Goal: Task Accomplishment & Management: Manage account settings

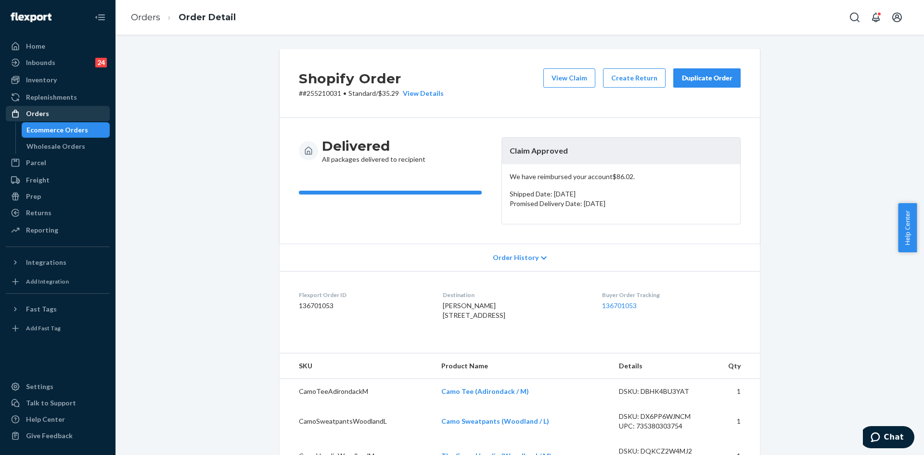
click at [41, 120] on div "Orders" at bounding box center [58, 113] width 102 height 13
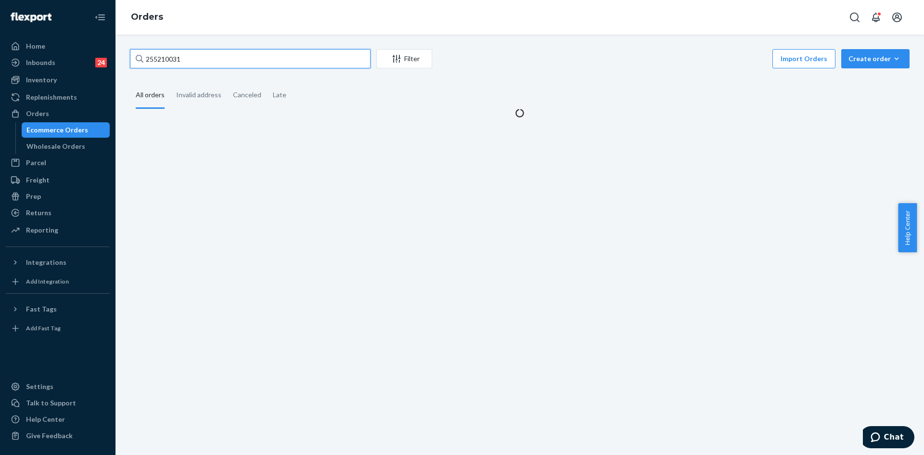
click at [173, 63] on input "255210031" at bounding box center [250, 58] width 241 height 19
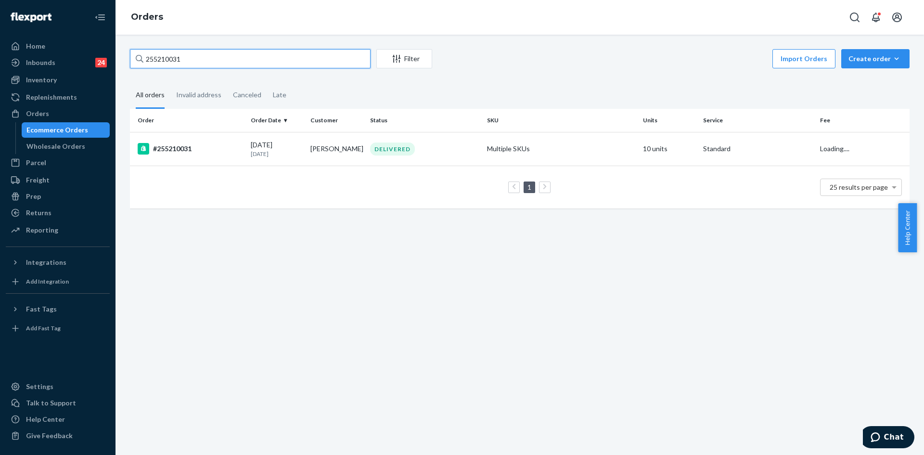
click at [173, 63] on input "255210031" at bounding box center [250, 58] width 241 height 19
paste input "#254656064"
type input "#254656064"
click at [211, 159] on td "#254656064" at bounding box center [188, 149] width 117 height 34
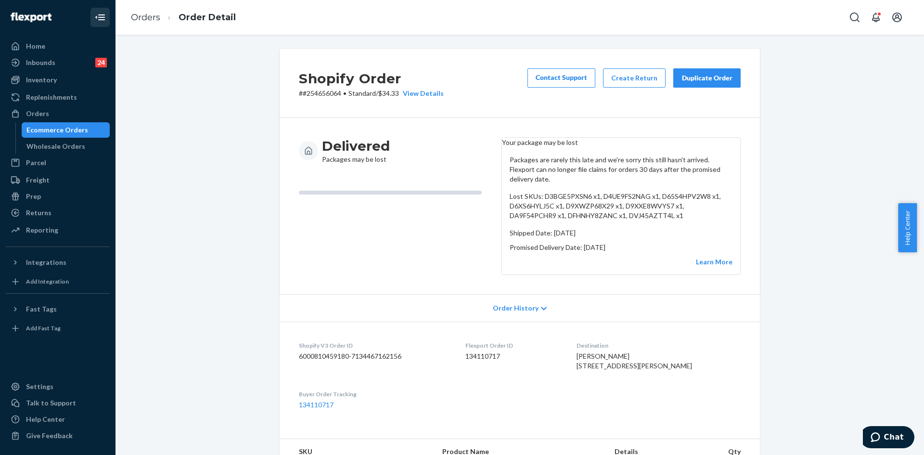
click at [101, 10] on button "Close Navigation" at bounding box center [99, 17] width 19 height 19
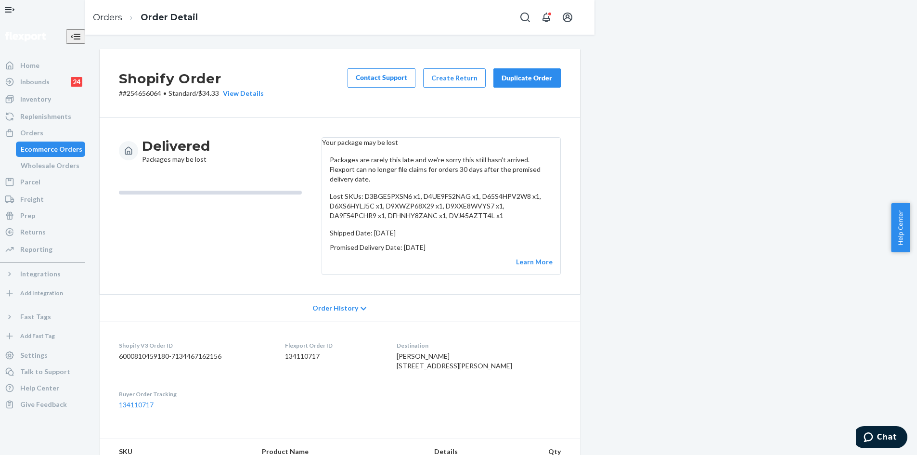
click at [15, 15] on icon "Open Navigation" at bounding box center [10, 10] width 12 height 12
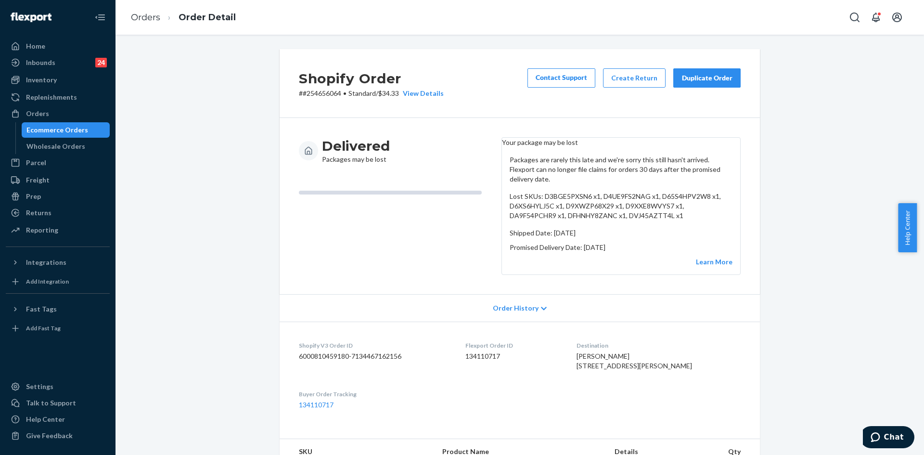
click at [17, 16] on img at bounding box center [31, 18] width 41 height 10
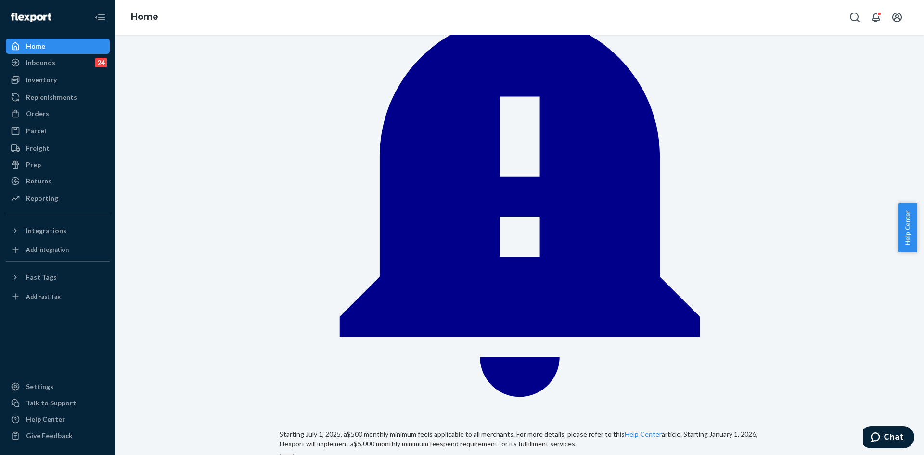
scroll to position [241, 0]
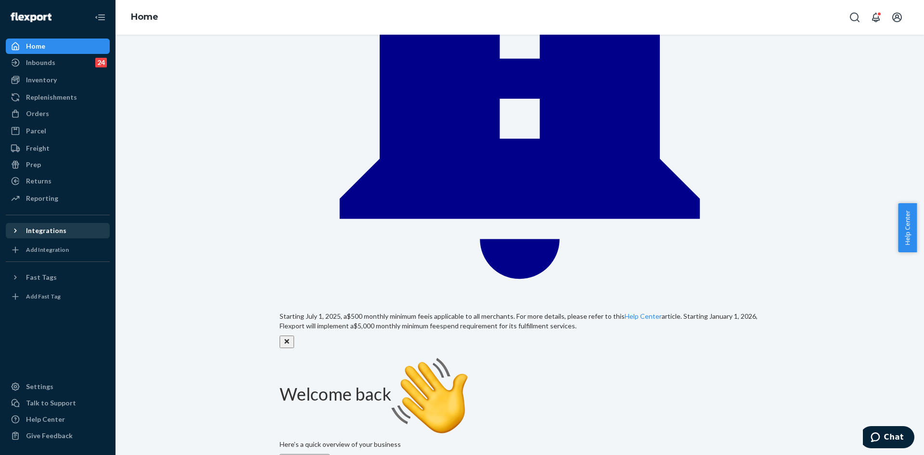
click at [14, 232] on icon at bounding box center [16, 231] width 10 height 10
click at [19, 229] on icon at bounding box center [16, 231] width 10 height 10
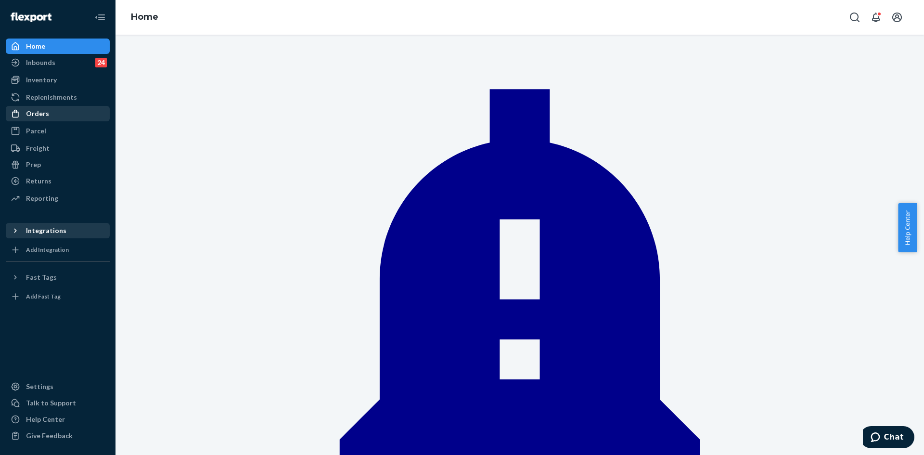
click at [27, 114] on div "Orders" at bounding box center [37, 114] width 23 height 10
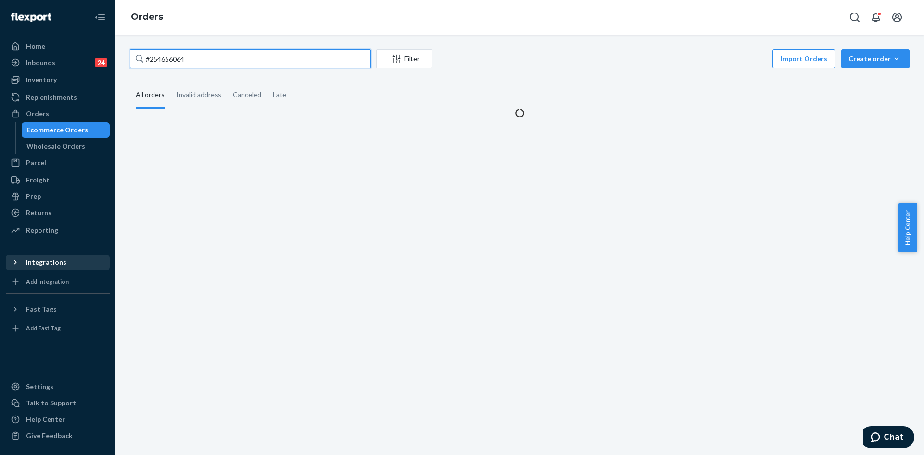
click at [157, 58] on input "#254656064" at bounding box center [250, 58] width 241 height 19
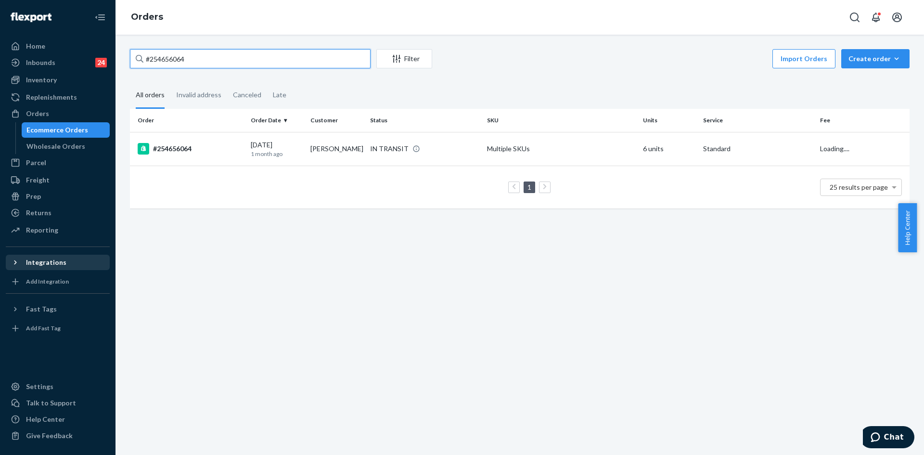
click at [157, 58] on input "#254656064" at bounding box center [250, 58] width 241 height 19
paste input "5255392"
type input "#255255392"
click at [473, 153] on div "DELIVERED" at bounding box center [424, 148] width 113 height 13
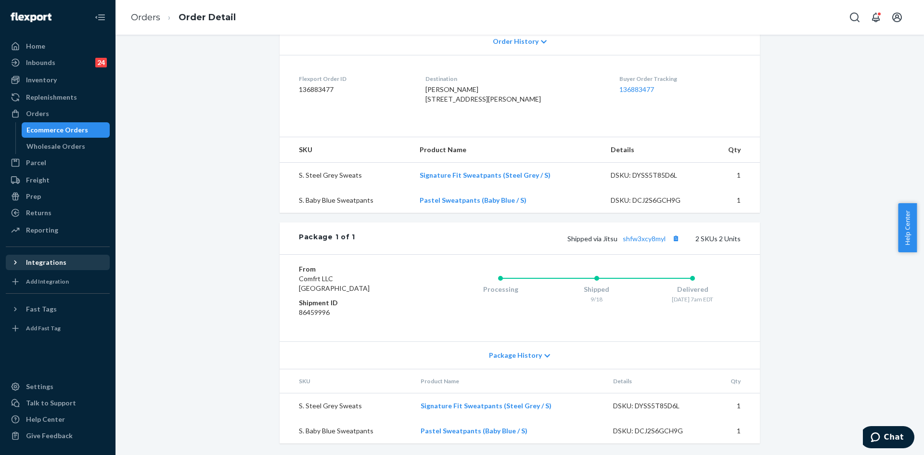
scroll to position [233, 0]
click at [654, 237] on link "shfw3xcy8myl" at bounding box center [644, 238] width 43 height 8
drag, startPoint x: 33, startPoint y: 110, endPoint x: 72, endPoint y: 126, distance: 41.5
click at [33, 110] on div "Orders" at bounding box center [37, 114] width 23 height 10
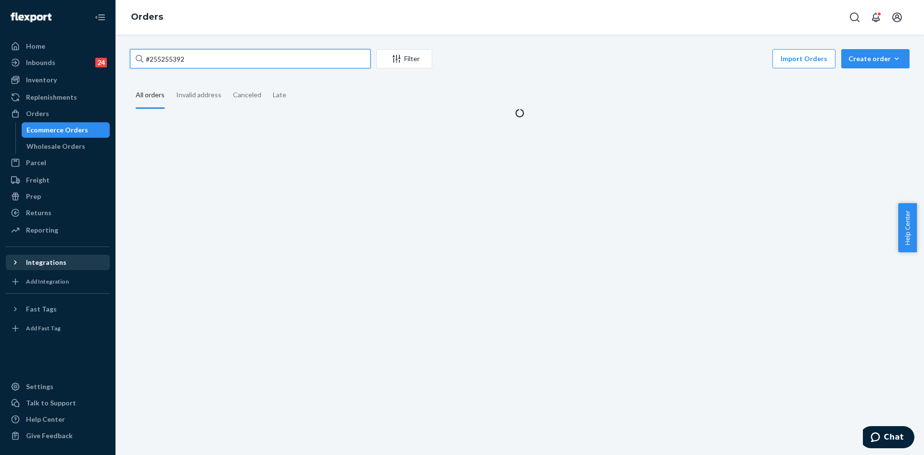
click at [172, 54] on input "#255255392" at bounding box center [250, 58] width 241 height 19
paste input "B1CIUBD5EE"
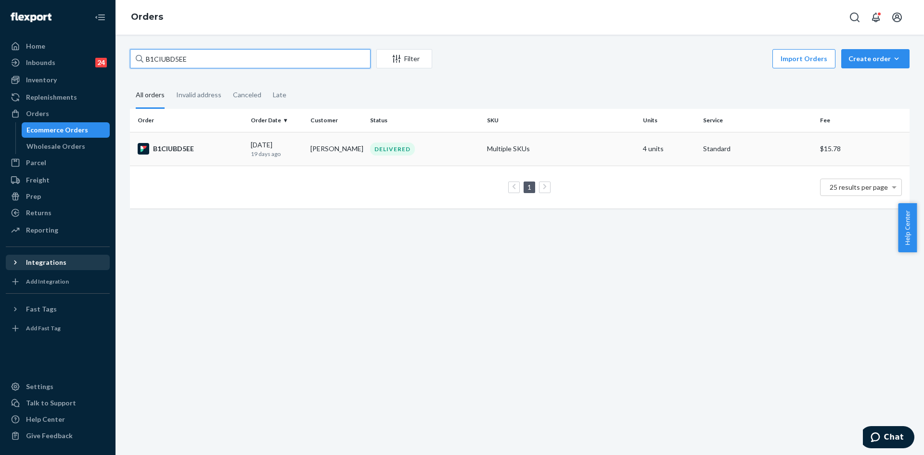
type input "B1CIUBD5EE"
click at [384, 151] on div "DELIVERED" at bounding box center [392, 148] width 45 height 13
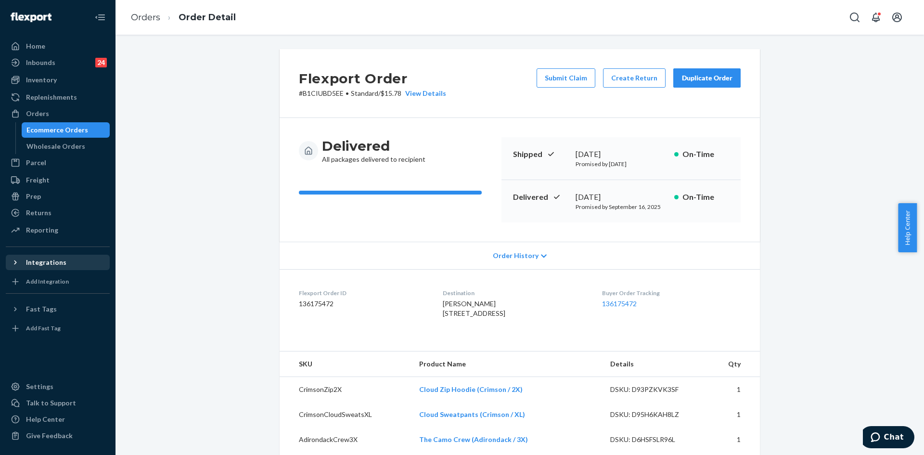
click at [708, 79] on div "Duplicate Order" at bounding box center [707, 78] width 51 height 10
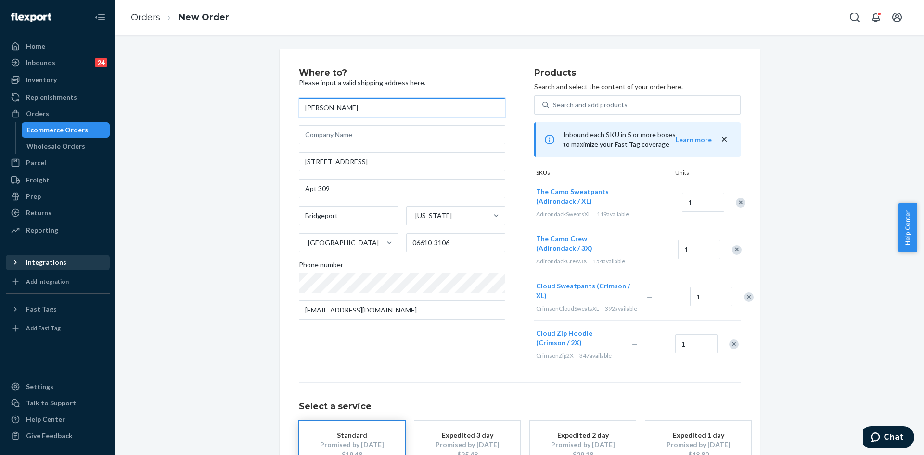
click at [319, 107] on input "[PERSON_NAME]" at bounding box center [402, 107] width 206 height 19
click at [318, 106] on input "[PERSON_NAME]" at bounding box center [402, 107] width 206 height 19
paste input "[PERSON_NAME]"
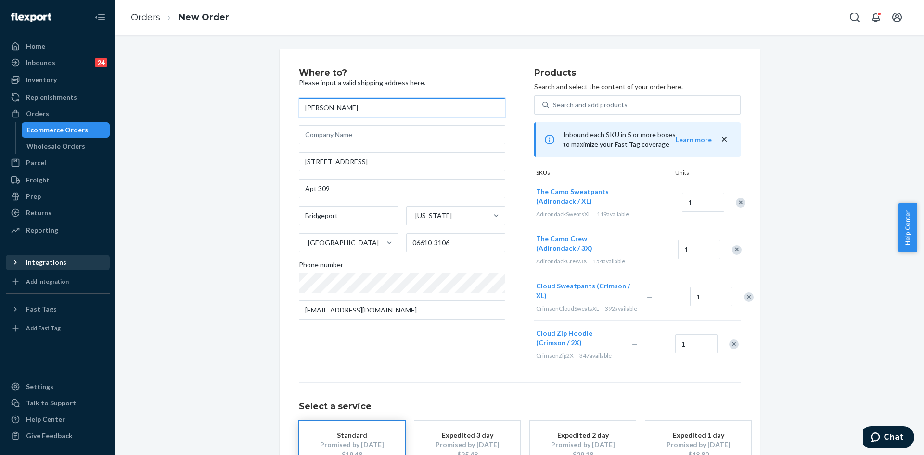
type input "[PERSON_NAME]"
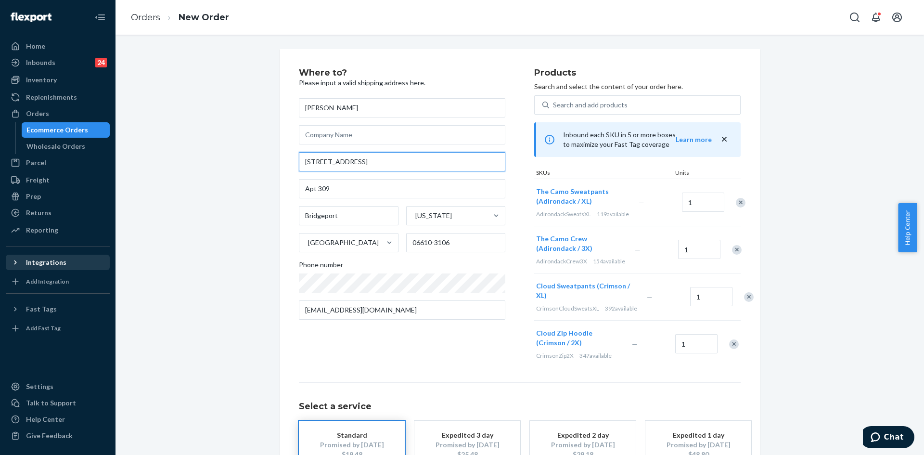
click at [302, 165] on input "[STREET_ADDRESS]" at bounding box center [402, 161] width 206 height 19
paste input "[STREET_ADDRESS][PERSON_NAME]"
type input "[STREET_ADDRESS][PERSON_NAME]"
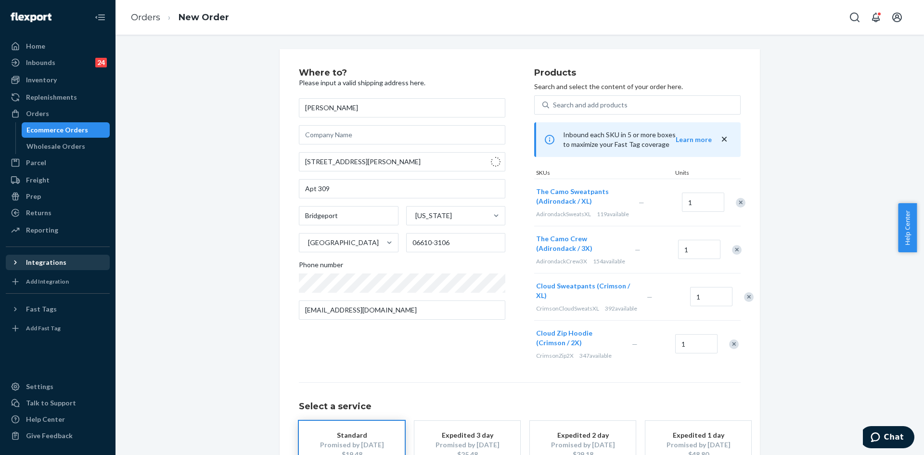
type input "[GEOGRAPHIC_DATA]"
type input "06825"
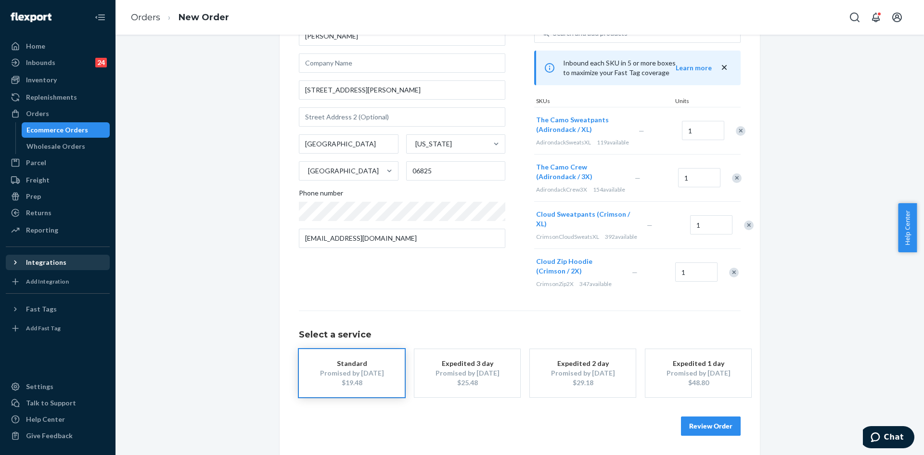
scroll to position [97, 0]
click at [690, 415] on div "Review Order" at bounding box center [520, 421] width 442 height 29
click at [694, 421] on button "Review Order" at bounding box center [711, 425] width 60 height 19
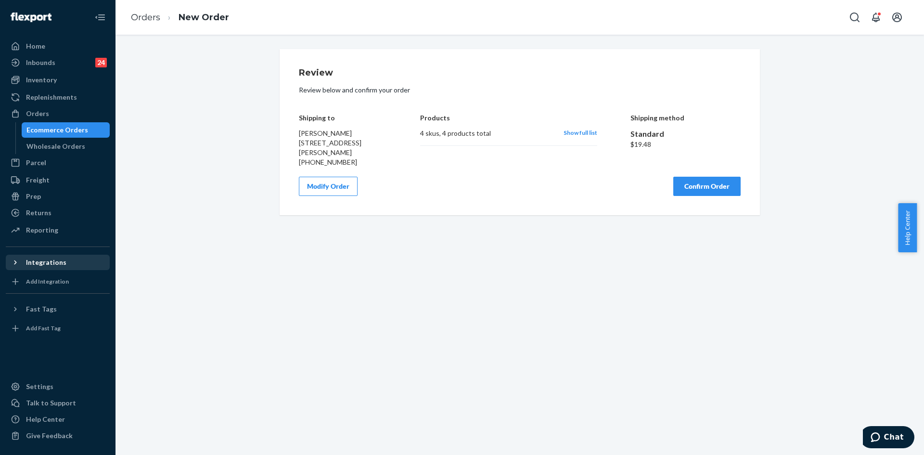
scroll to position [0, 0]
click at [706, 185] on button "Confirm Order" at bounding box center [706, 186] width 67 height 19
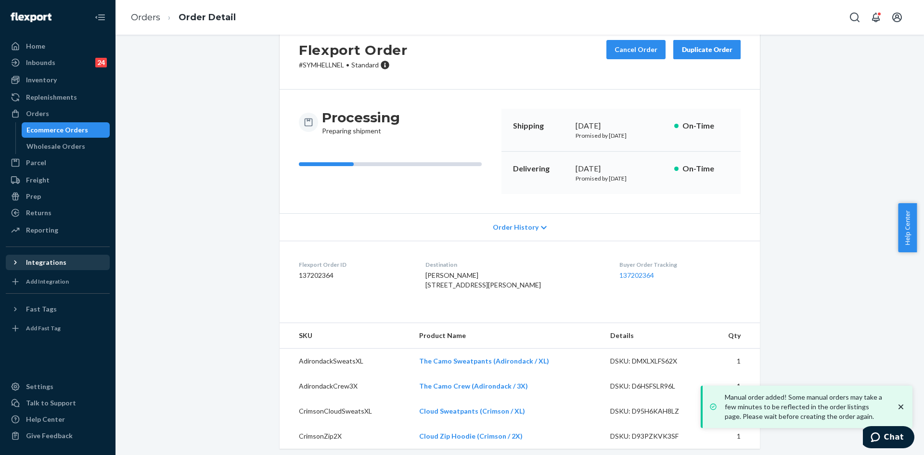
scroll to position [53, 0]
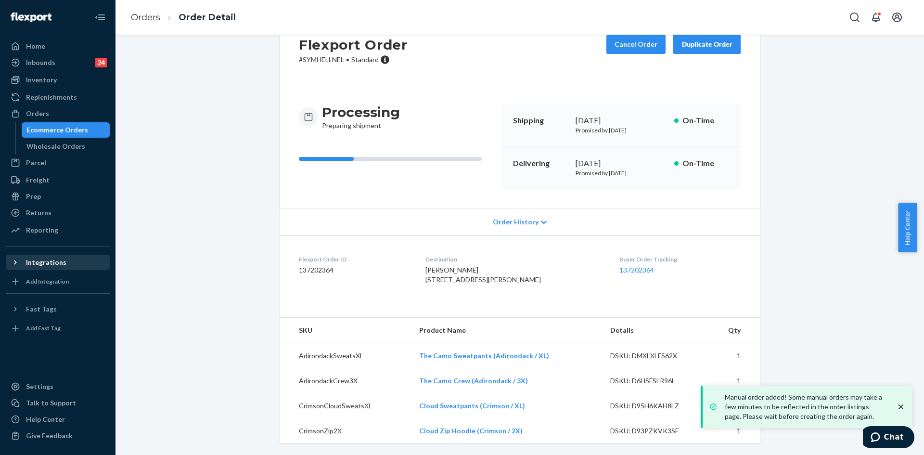
click at [902, 403] on icon "close toast" at bounding box center [901, 407] width 10 height 10
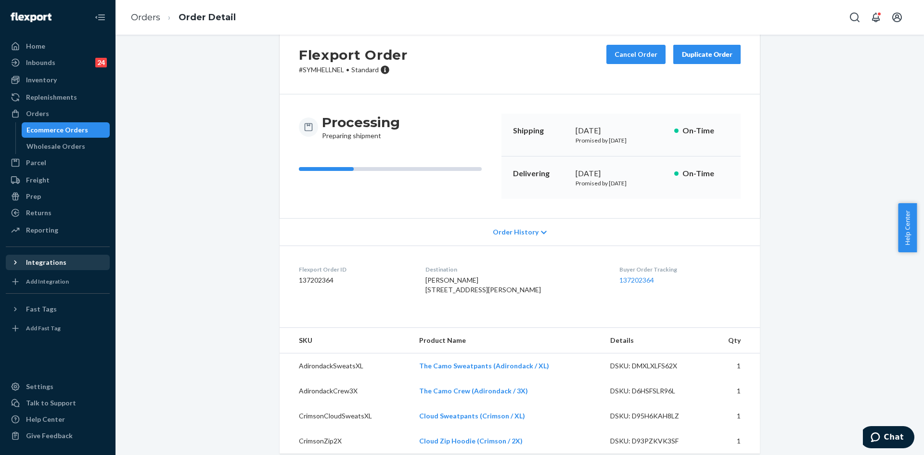
scroll to position [0, 0]
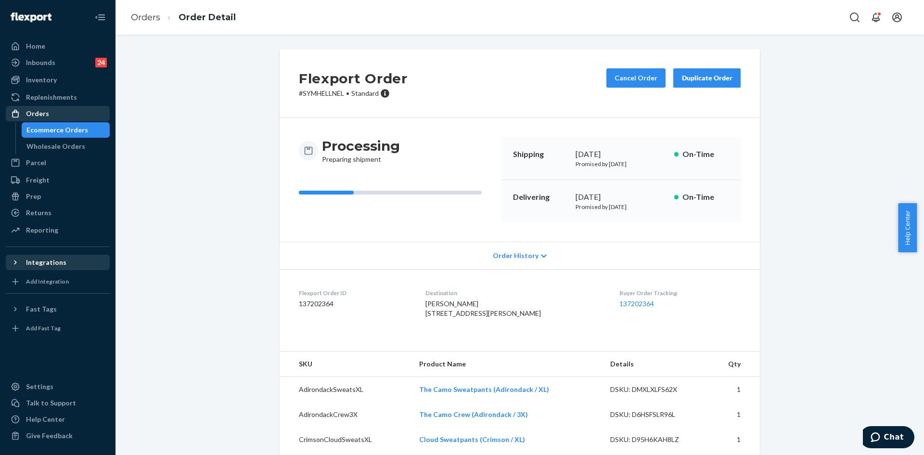
click at [36, 110] on div "Orders" at bounding box center [37, 114] width 23 height 10
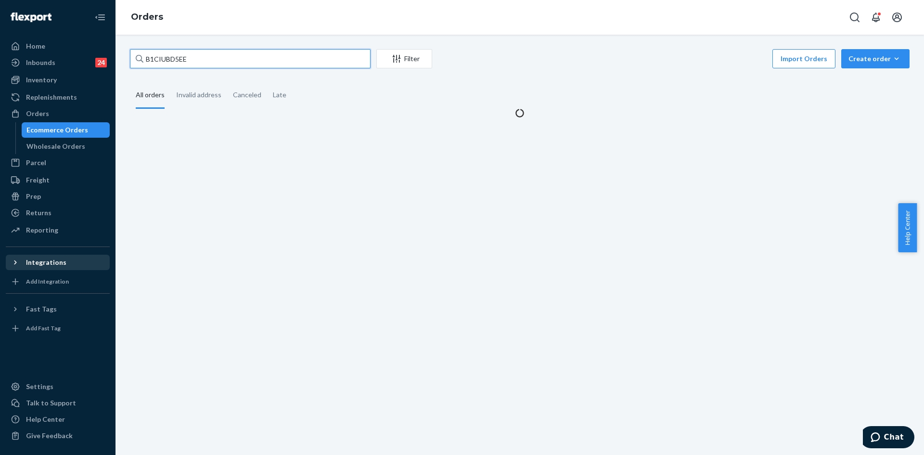
click at [220, 68] on input "B1CIUBD5EE" at bounding box center [250, 58] width 241 height 19
click at [209, 57] on input "B1CIUBD5EE" at bounding box center [250, 58] width 241 height 19
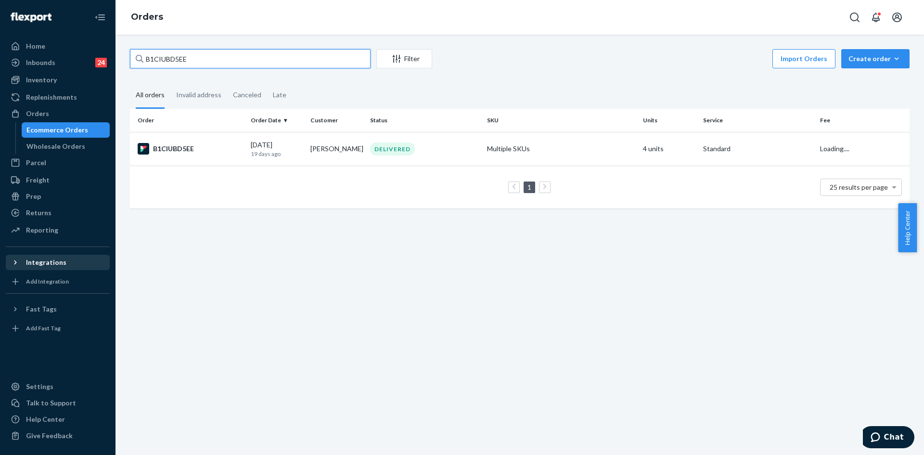
click at [209, 57] on input "B1CIUBD5EE" at bounding box center [250, 58] width 241 height 19
paste input "#254779626"
type input "#254779626"
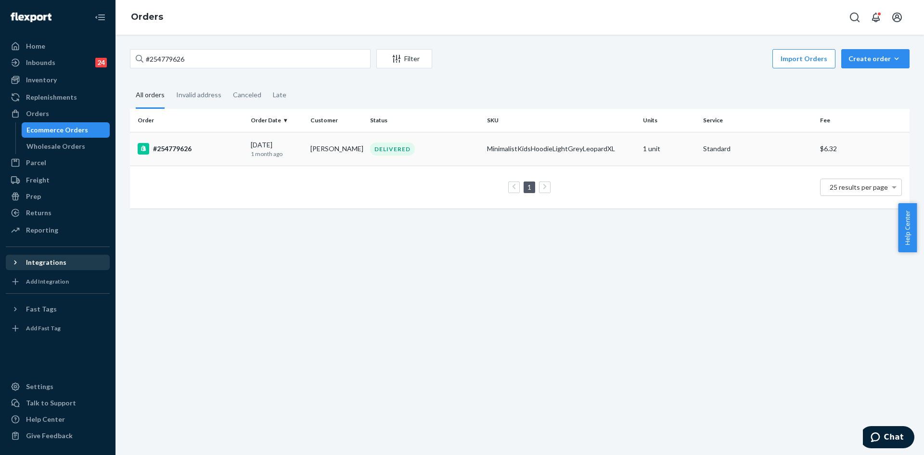
click at [391, 155] on td "DELIVERED" at bounding box center [424, 149] width 117 height 34
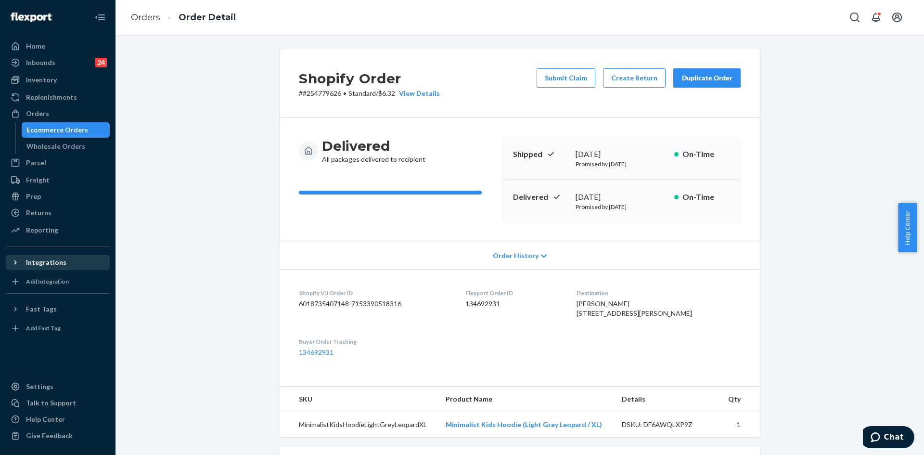
click at [697, 84] on button "Duplicate Order" at bounding box center [706, 77] width 67 height 19
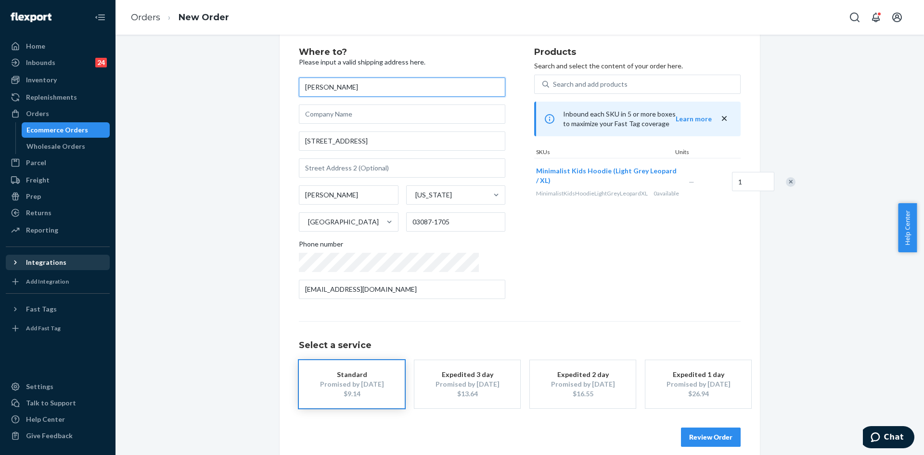
scroll to position [32, 0]
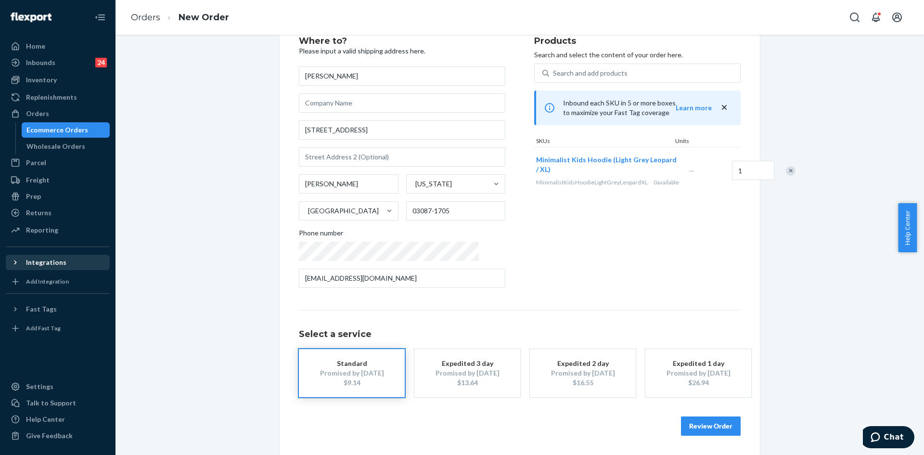
click at [706, 432] on button "Review Order" at bounding box center [711, 425] width 60 height 19
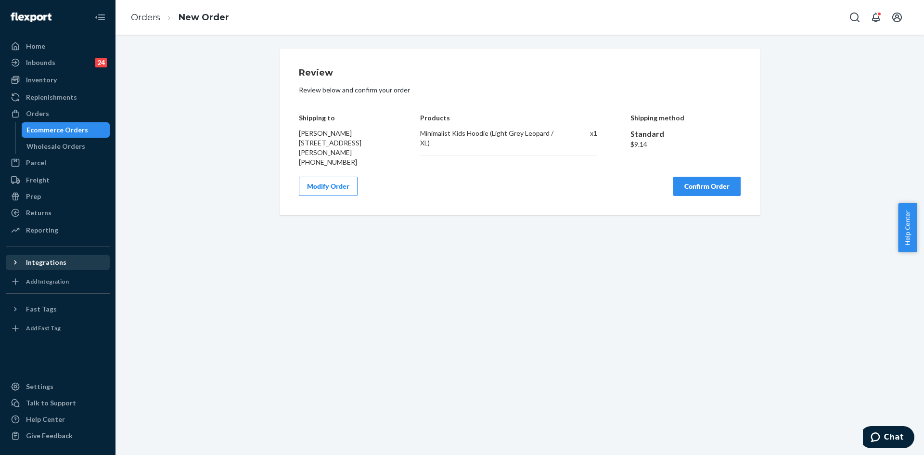
scroll to position [0, 0]
click at [687, 182] on button "Confirm Order" at bounding box center [706, 186] width 67 height 19
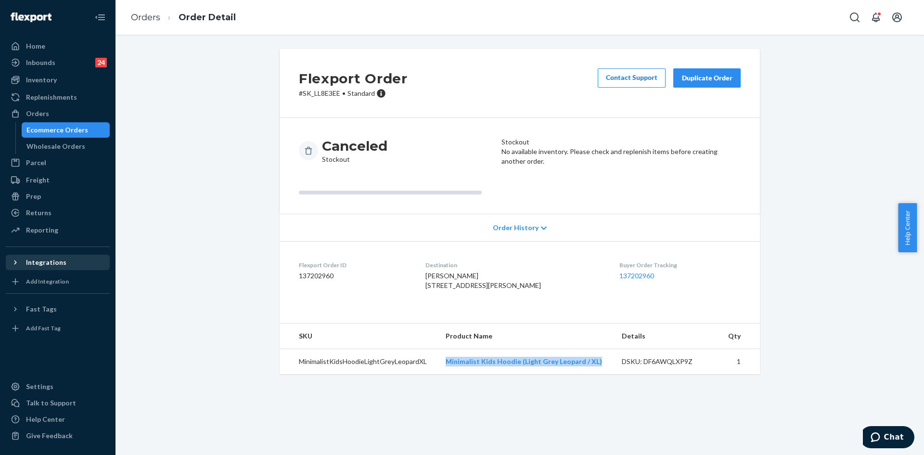
drag, startPoint x: 605, startPoint y: 382, endPoint x: 444, endPoint y: 379, distance: 160.3
click at [444, 374] on td "Minimalist Kids Hoodie (Light Grey Leopard / XL)" at bounding box center [526, 362] width 176 height 26
copy link "Minimalist Kids Hoodie (Light Grey Leopard / XL)"
click at [42, 116] on div "Orders" at bounding box center [37, 114] width 23 height 10
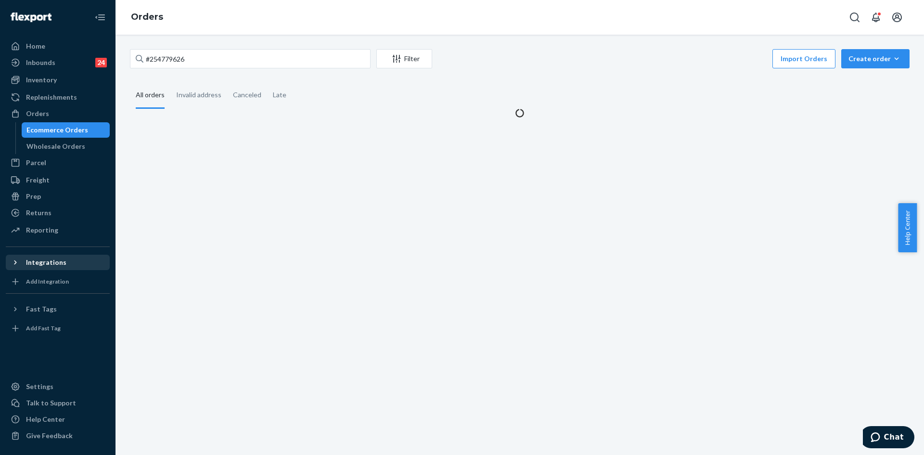
click at [176, 67] on div "#254779626 Filter Import Orders Create order Ecommerce order Removal order" at bounding box center [520, 60] width 780 height 22
click at [174, 61] on input "#254779626" at bounding box center [250, 58] width 241 height 19
click at [176, 60] on input "#254779626" at bounding box center [250, 58] width 241 height 19
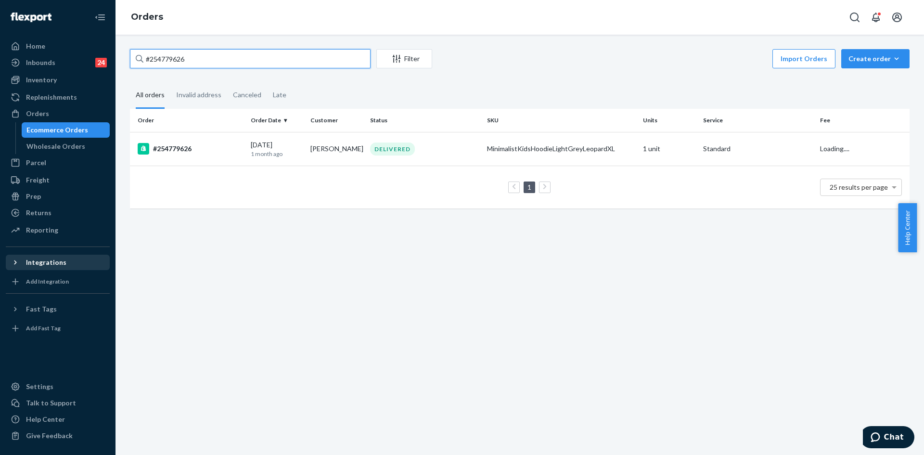
paste input "253617399"
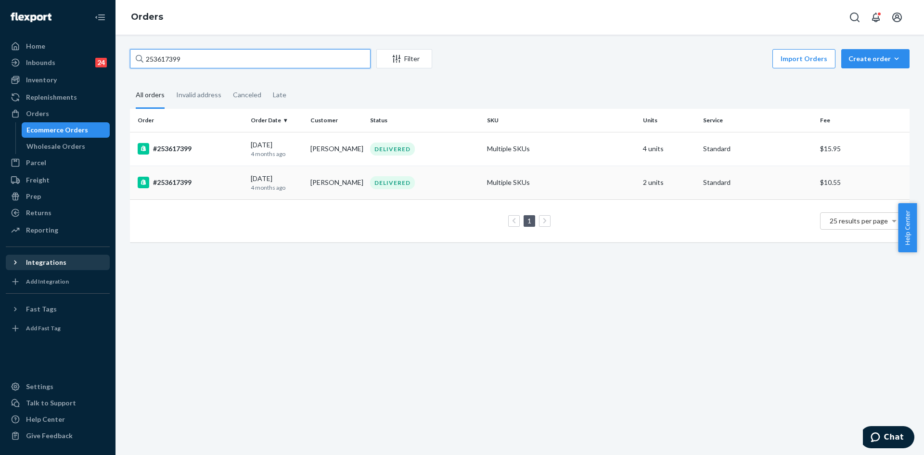
type input "253617399"
click at [330, 168] on td "[PERSON_NAME]" at bounding box center [337, 183] width 60 height 34
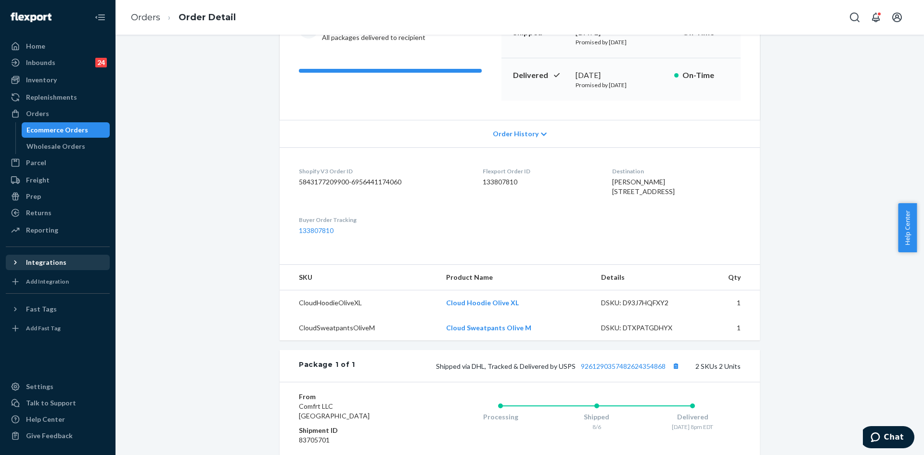
scroll to position [269, 0]
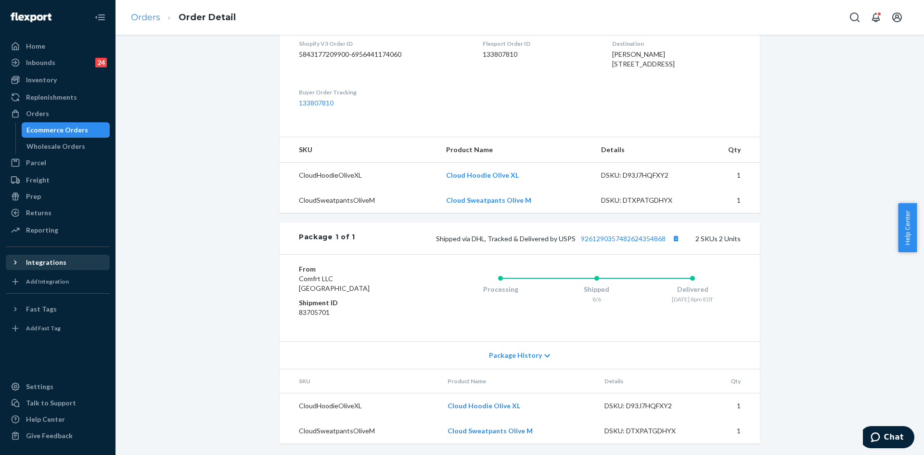
drag, startPoint x: 140, startPoint y: 5, endPoint x: 140, endPoint y: 17, distance: 12.0
click at [140, 6] on ol "Orders Order Detail" at bounding box center [183, 17] width 120 height 28
click at [140, 17] on link "Orders" at bounding box center [145, 17] width 29 height 11
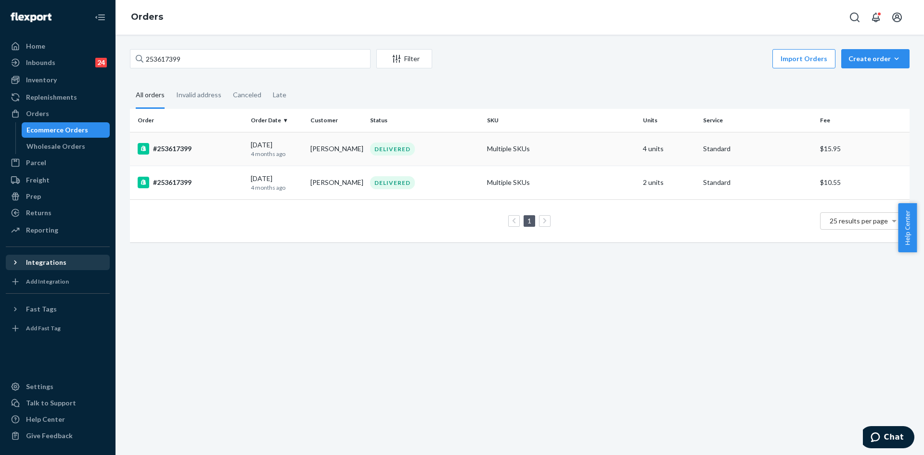
click at [335, 154] on td "[PERSON_NAME]" at bounding box center [337, 149] width 60 height 34
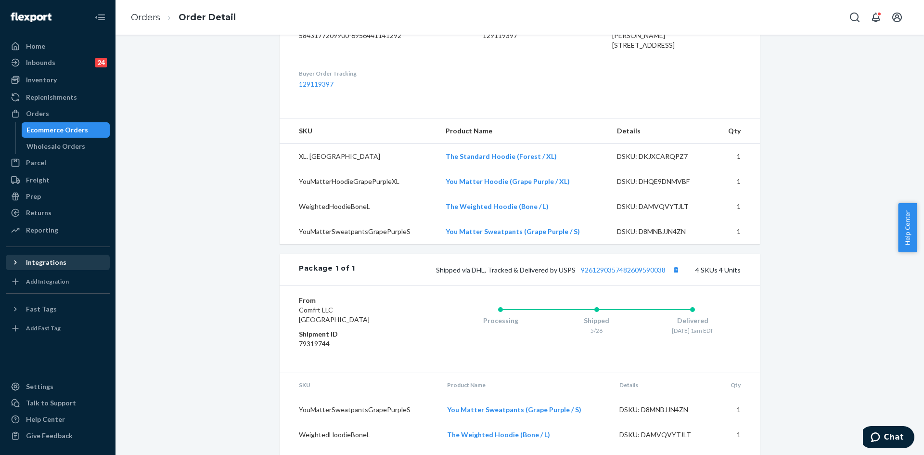
scroll to position [289, 0]
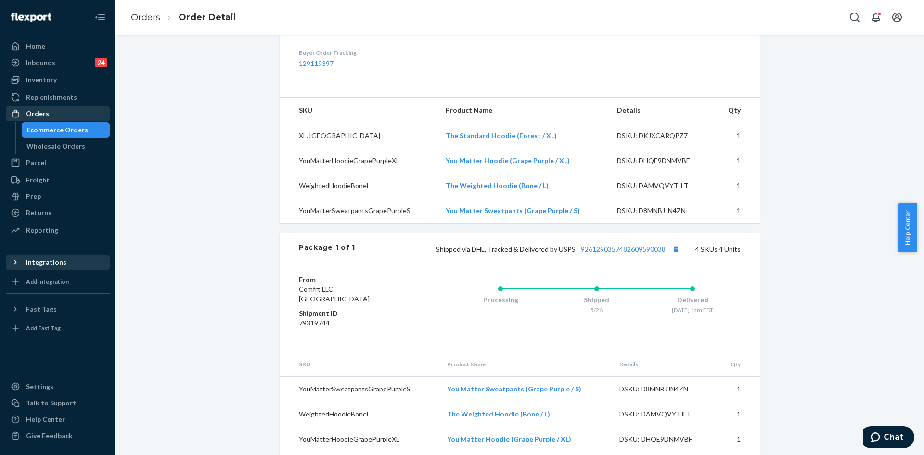
click at [49, 109] on div "Orders" at bounding box center [58, 113] width 102 height 13
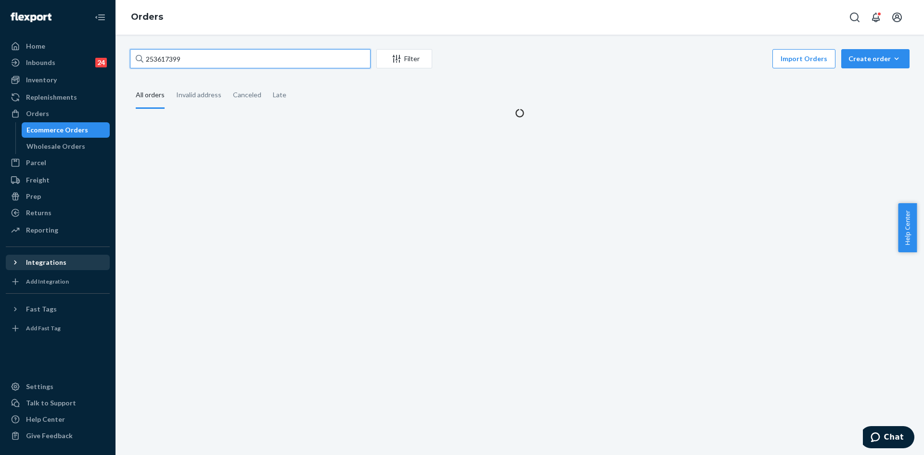
click at [249, 51] on input "253617399" at bounding box center [250, 58] width 241 height 19
paste input "922907"
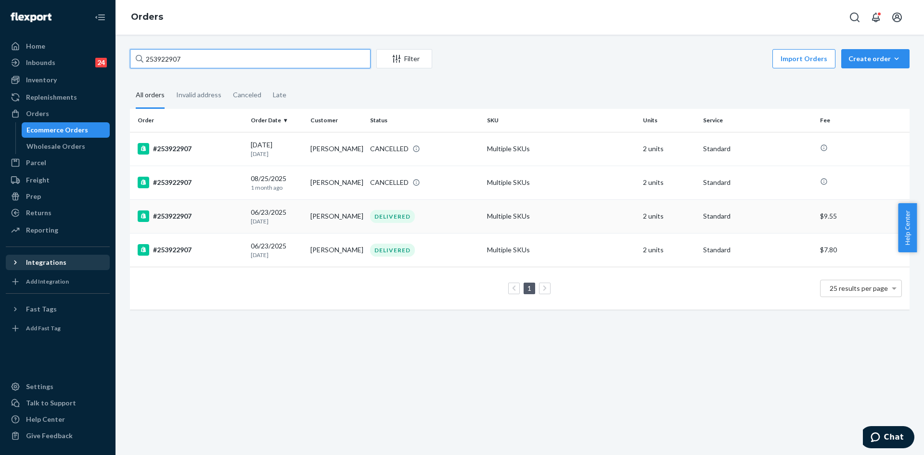
type input "253922907"
click at [223, 216] on div "#253922907" at bounding box center [190, 216] width 105 height 12
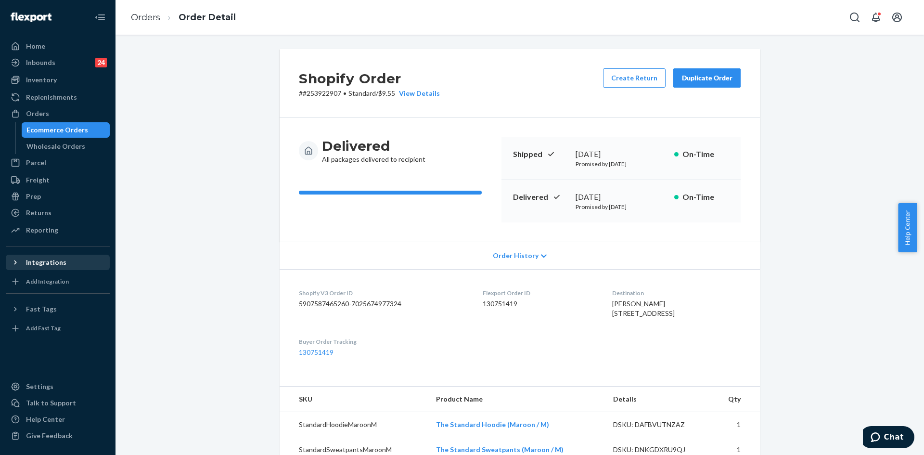
click at [146, 10] on ol "Orders Order Detail" at bounding box center [183, 17] width 120 height 28
click at [150, 16] on link "Orders" at bounding box center [145, 17] width 29 height 11
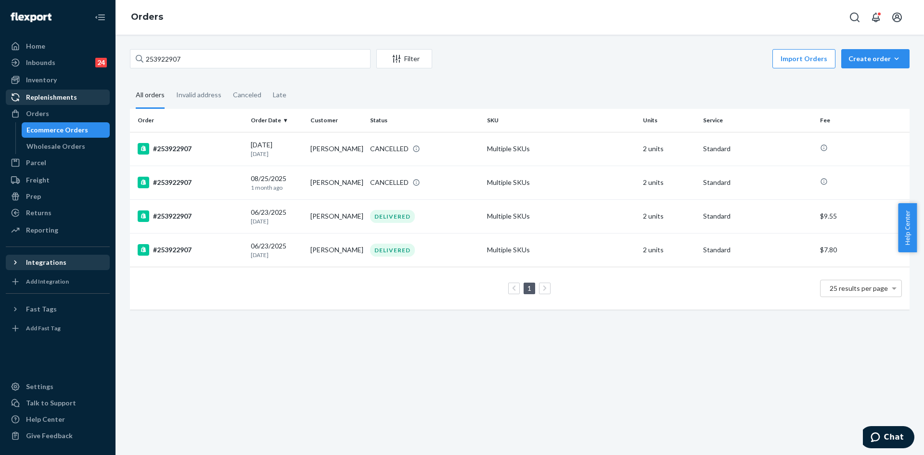
drag, startPoint x: 43, startPoint y: 110, endPoint x: 78, endPoint y: 103, distance: 35.8
click at [43, 110] on div "Orders" at bounding box center [37, 114] width 23 height 10
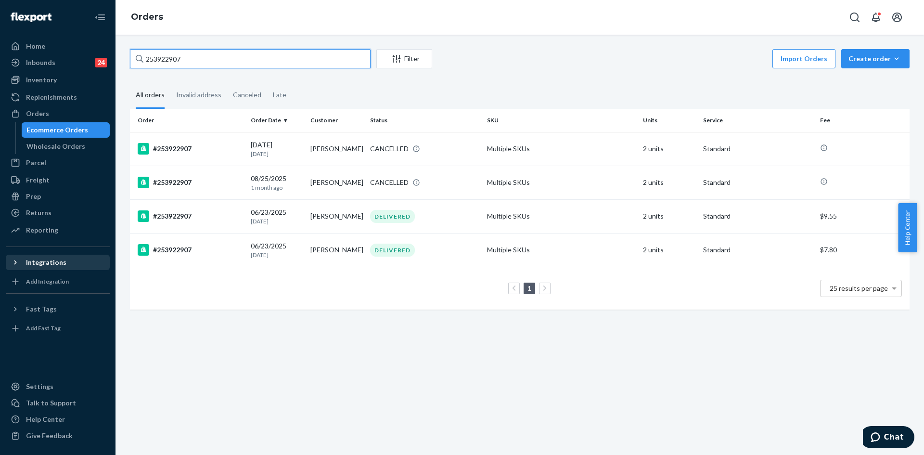
click at [167, 58] on input "253922907" at bounding box center [250, 58] width 241 height 19
paste input "527451"
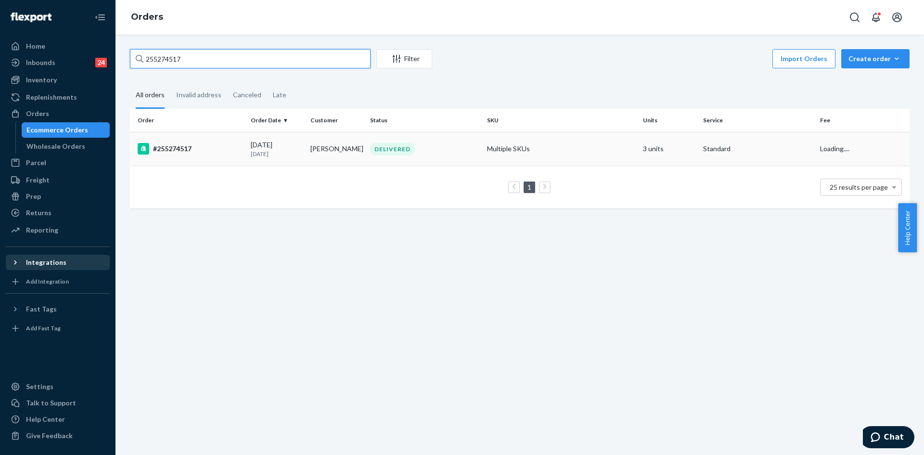
type input "255274517"
click at [320, 149] on td "[PERSON_NAME]" at bounding box center [337, 149] width 60 height 34
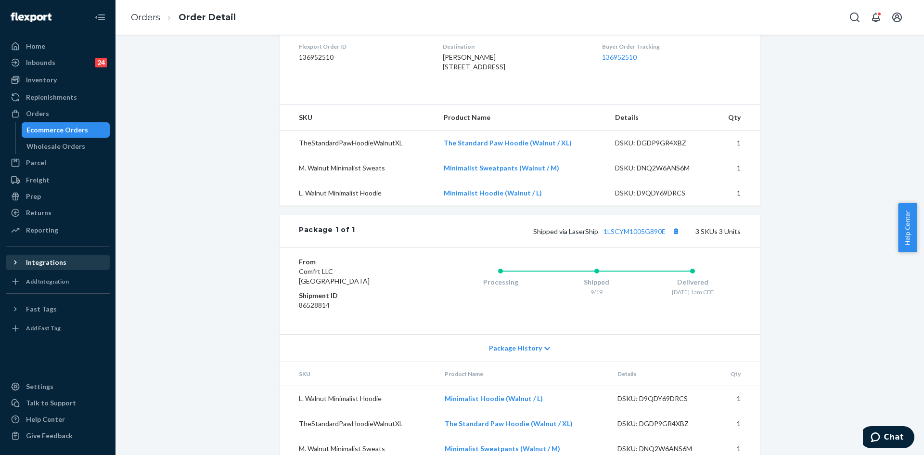
scroll to position [235, 0]
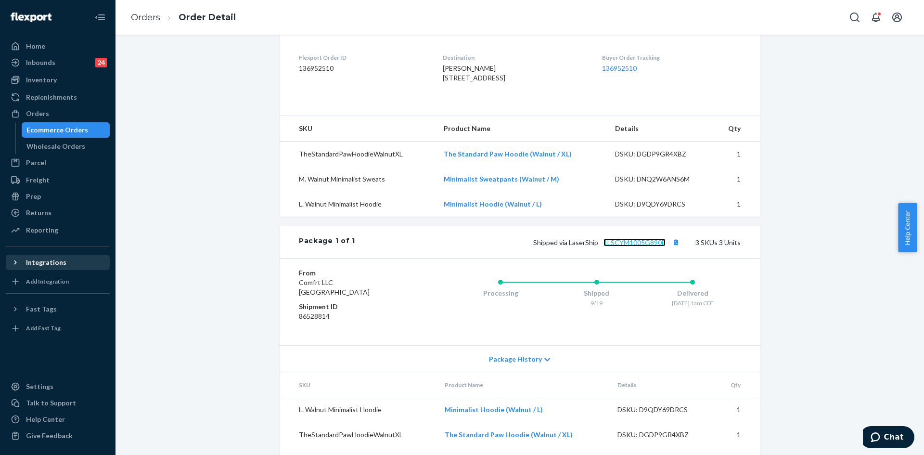
click at [641, 246] on link "1LSCYM1005G890E" at bounding box center [635, 242] width 62 height 8
click at [34, 102] on div "Replenishments" at bounding box center [58, 96] width 102 height 13
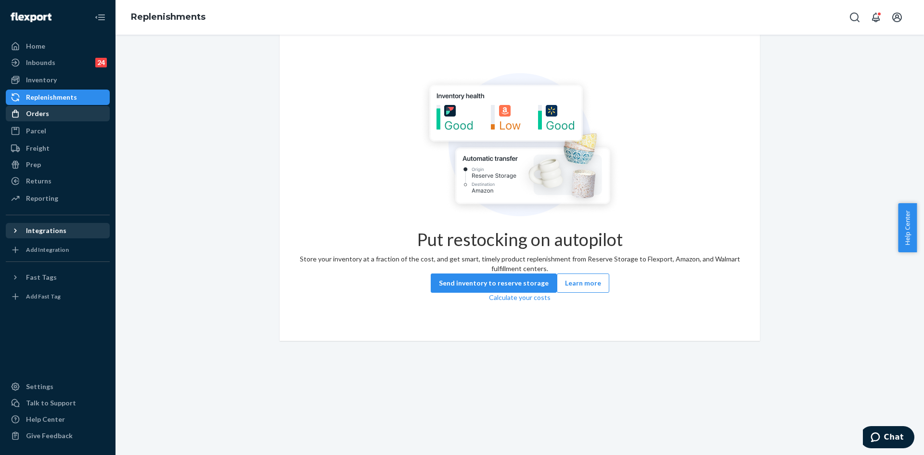
click at [29, 112] on div "Orders" at bounding box center [37, 114] width 23 height 10
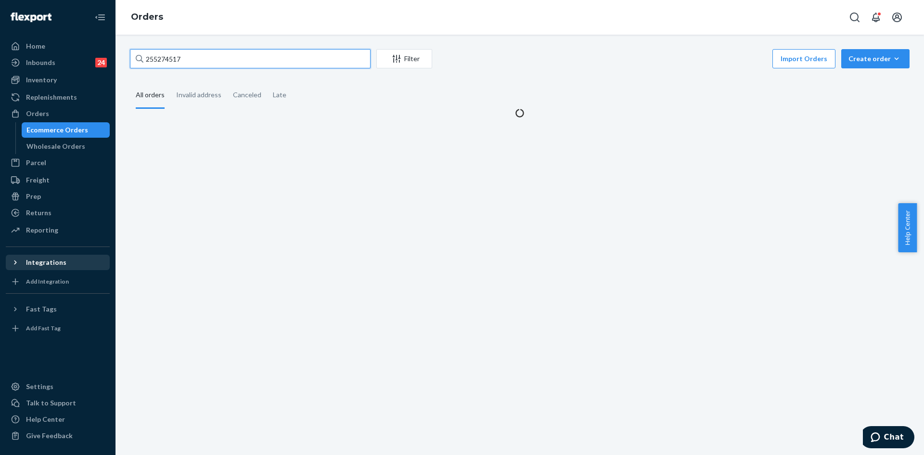
click at [154, 67] on input "255274517" at bounding box center [250, 58] width 241 height 19
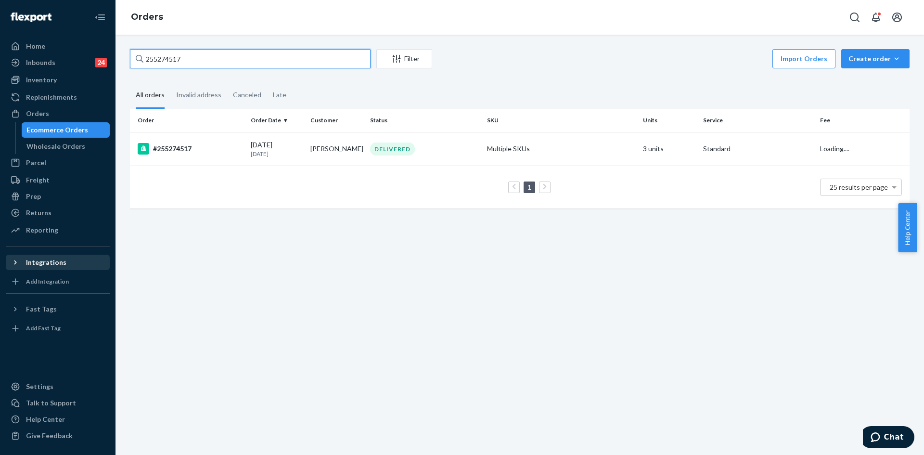
click at [153, 58] on input "255274517" at bounding box center [250, 58] width 241 height 19
paste input "#255154700"
type input "#255154700"
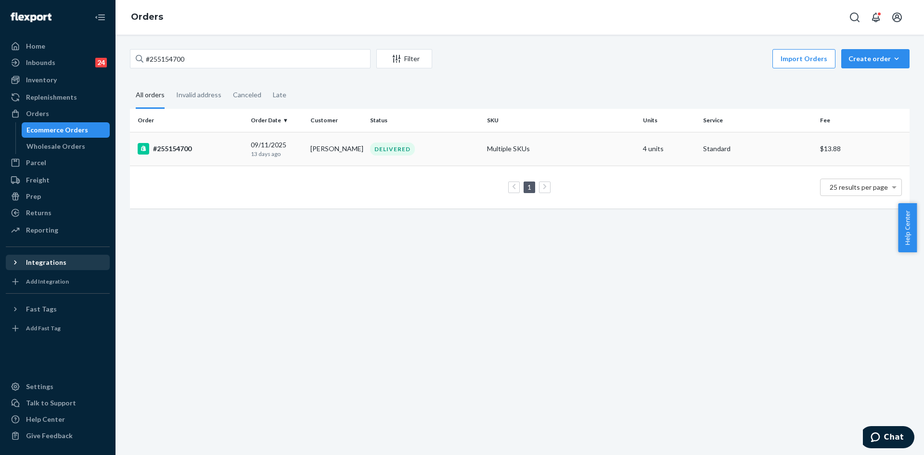
click at [422, 152] on div "DELIVERED" at bounding box center [424, 148] width 113 height 13
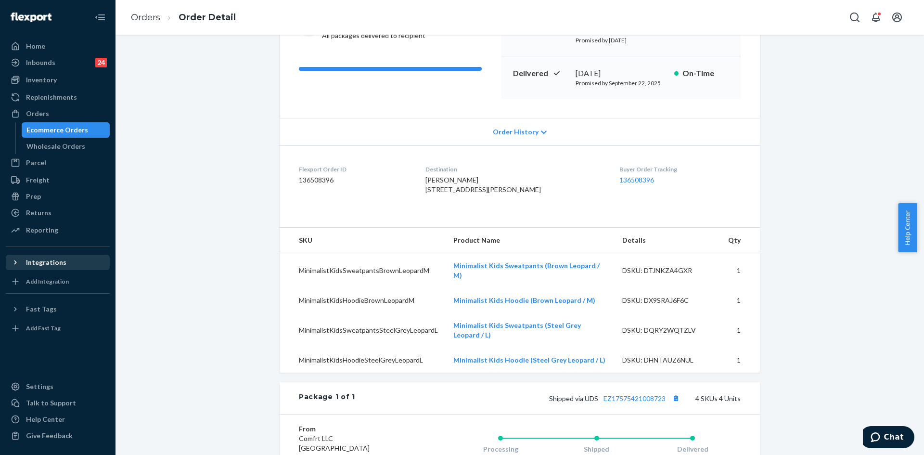
scroll to position [241, 0]
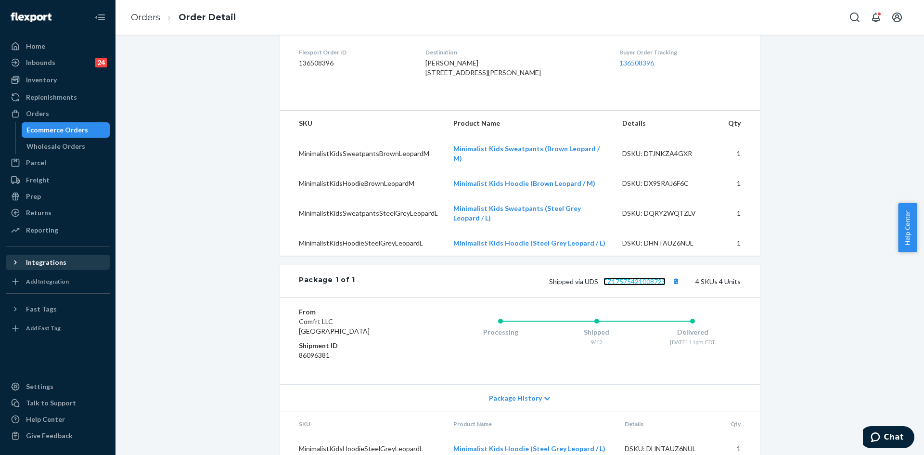
drag, startPoint x: 631, startPoint y: 279, endPoint x: 620, endPoint y: 283, distance: 11.4
click at [631, 279] on link "EZ17575421008723" at bounding box center [635, 281] width 62 height 8
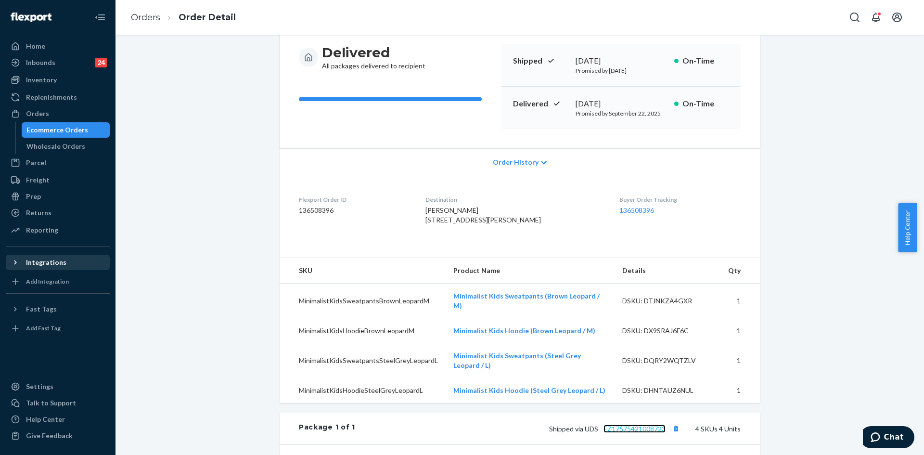
scroll to position [0, 0]
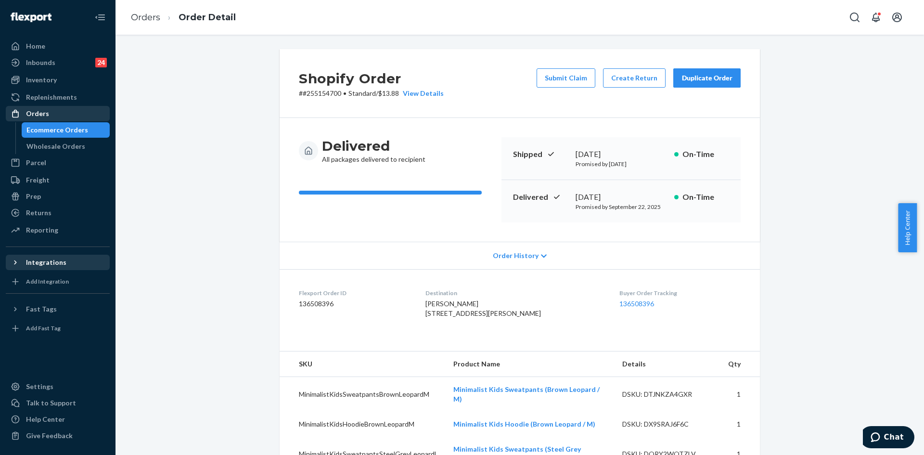
click at [49, 116] on div "Orders" at bounding box center [58, 113] width 102 height 13
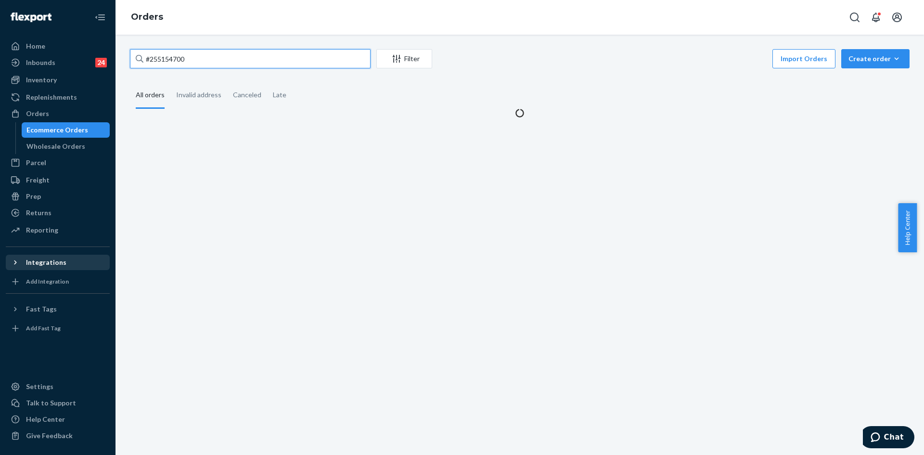
click at [234, 59] on input "#255154700" at bounding box center [250, 58] width 241 height 19
paste input "255169208"
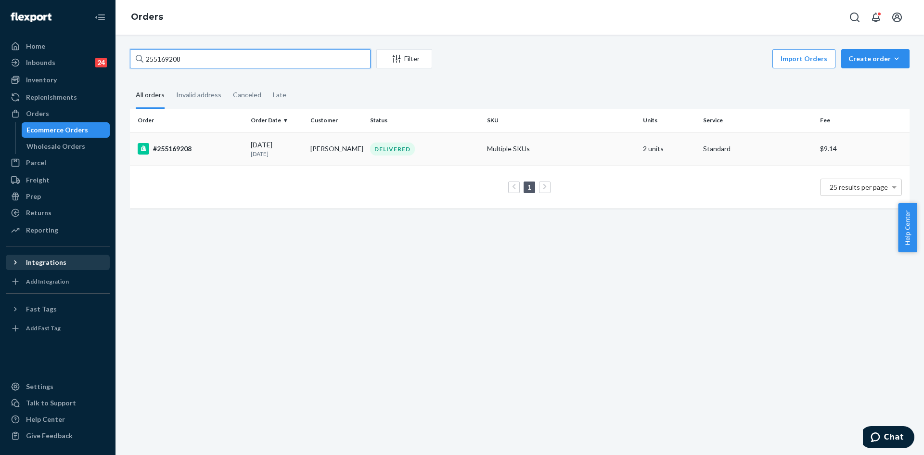
type input "255169208"
click at [203, 147] on div "#255169208" at bounding box center [190, 149] width 105 height 12
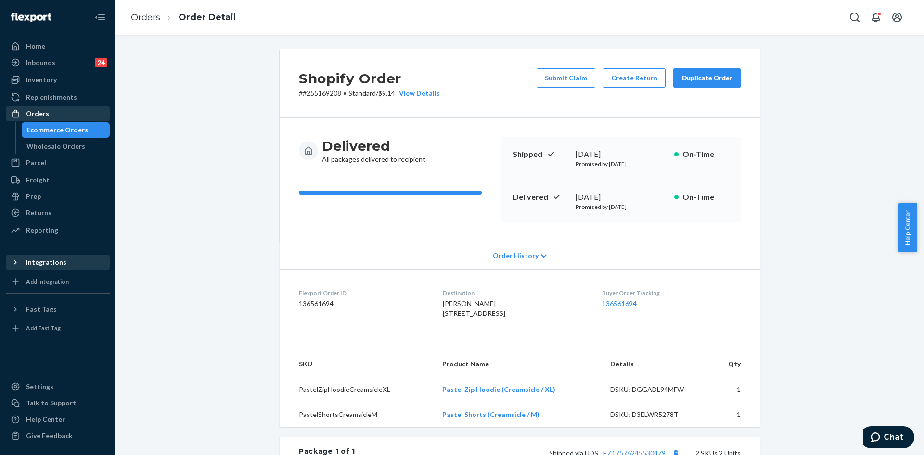
click at [38, 111] on div "Orders" at bounding box center [37, 114] width 23 height 10
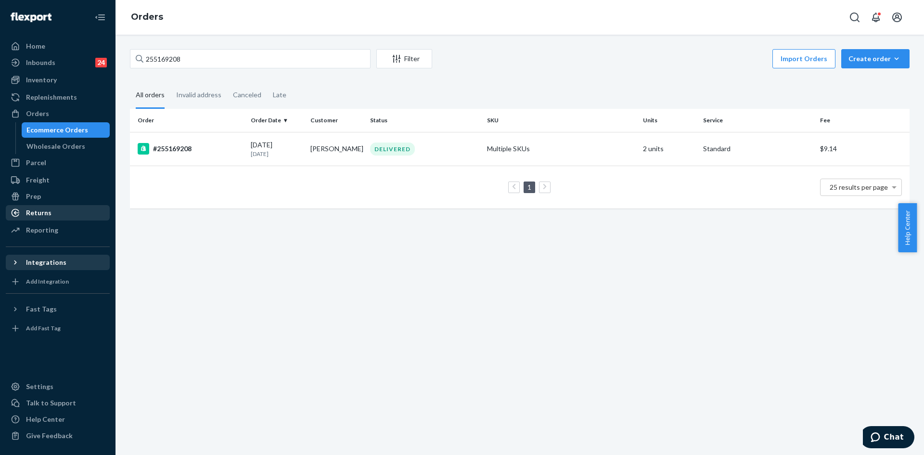
click at [29, 212] on div "Returns" at bounding box center [39, 213] width 26 height 10
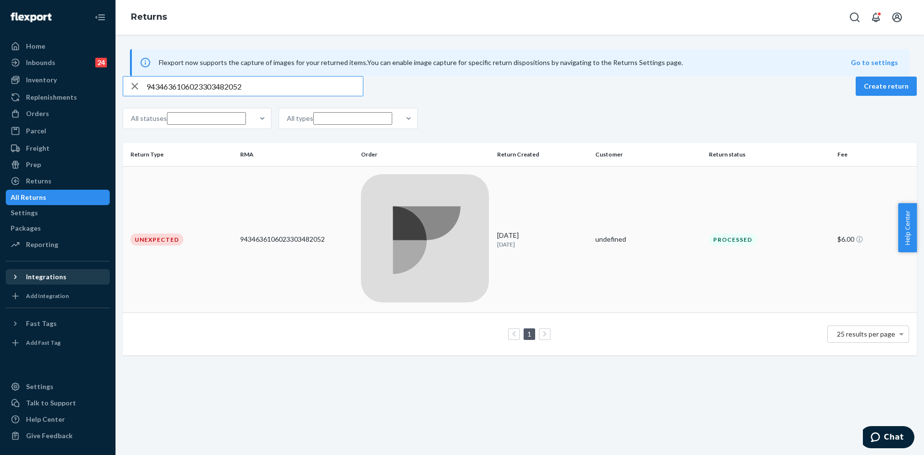
type input "9434636106023303482052"
click at [231, 217] on td "Unexpected" at bounding box center [180, 239] width 114 height 147
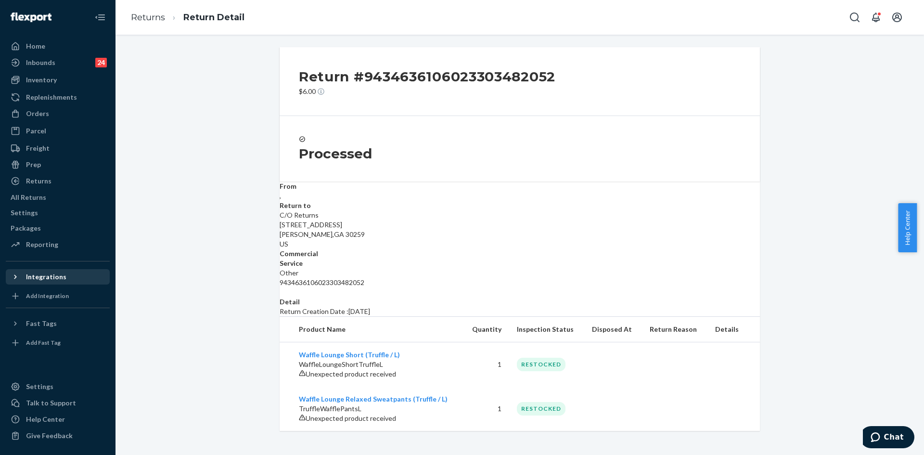
scroll to position [38, 0]
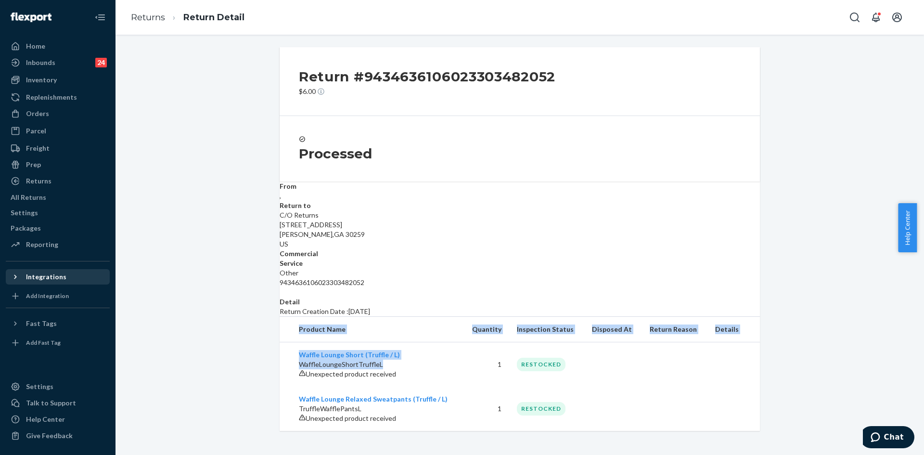
drag, startPoint x: 383, startPoint y: 352, endPoint x: 222, endPoint y: 337, distance: 162.0
click at [273, 345] on div "Return #9434636106023303482052 $6.00 Processed From , Return to C/O Returns [ST…" at bounding box center [519, 239] width 495 height 384
copy table "Product Name Quantity Inspection Status Disposed At Return Reason Details Waffl…"
click at [387, 350] on link "Waffle Lounge Short (Truffle / L)" at bounding box center [349, 354] width 101 height 8
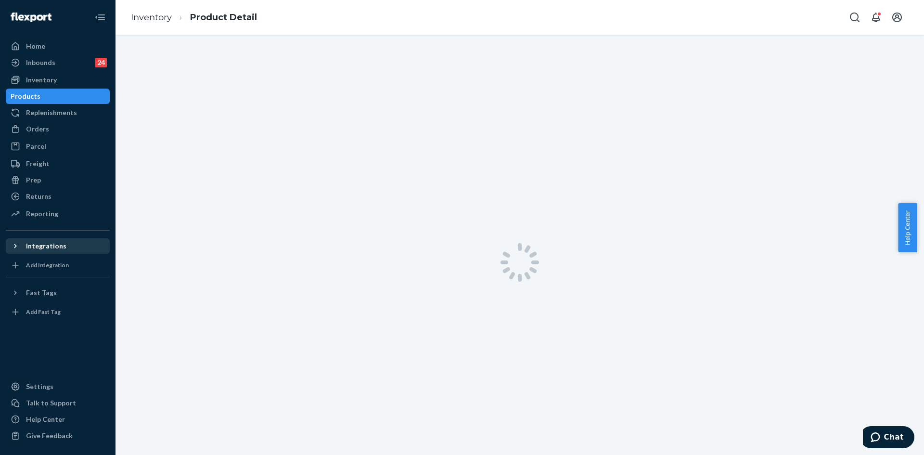
drag, startPoint x: 388, startPoint y: 348, endPoint x: 395, endPoint y: 349, distance: 6.9
click at [389, 348] on div at bounding box center [520, 262] width 809 height 455
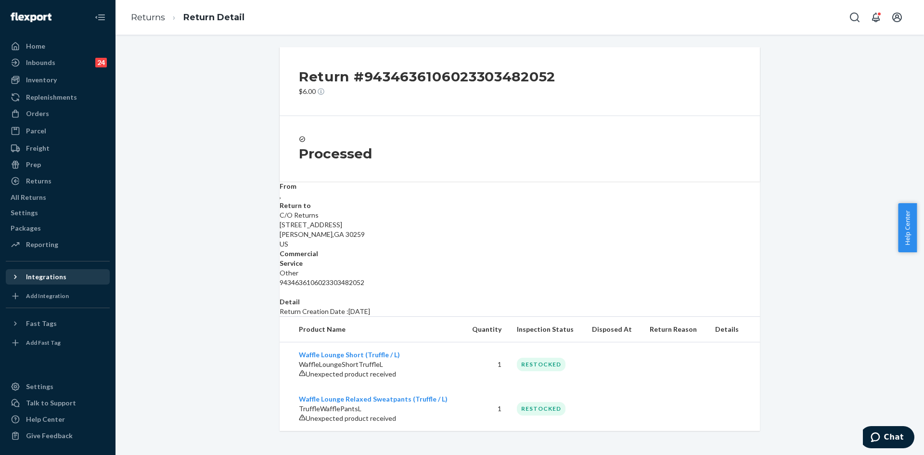
scroll to position [38, 0]
drag, startPoint x: 392, startPoint y: 355, endPoint x: 246, endPoint y: 335, distance: 147.2
click at [273, 335] on div "Return #9434636106023303482052 $6.00 Processed From , Return to C/O Returns [ST…" at bounding box center [519, 239] width 495 height 384
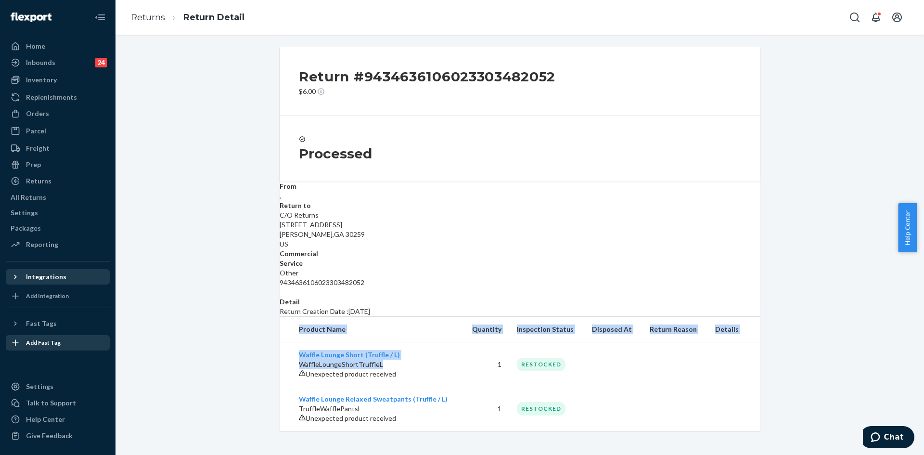
copy table "Product Name Quantity Inspection Status Disposed At Return Reason Details Waffl…"
click at [257, 349] on div "Return #9434636106023303482052 $6.00 Processed From , Return to C/O Returns [ST…" at bounding box center [520, 239] width 794 height 384
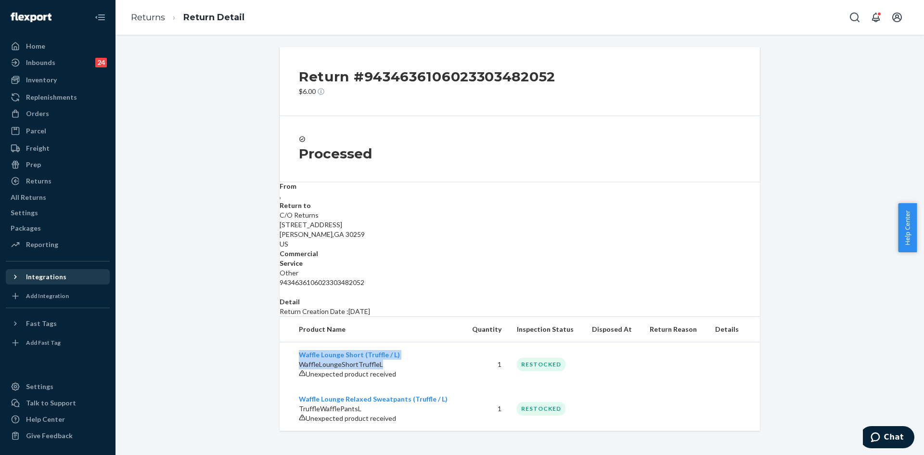
drag, startPoint x: 288, startPoint y: 340, endPoint x: 405, endPoint y: 351, distance: 117.5
click at [405, 351] on td "Waffle Lounge Short (Truffle / L) WaffleLoungeShortTruffleL Unexpected product …" at bounding box center [371, 364] width 183 height 45
copy td "Waffle Lounge Short (Truffle / L) WaffleLoungeShortTruffleL"
drag, startPoint x: 292, startPoint y: 390, endPoint x: 457, endPoint y: 395, distance: 165.1
click at [457, 395] on td "Waffle Lounge Relaxed Sweatpants (Truffle / L) TruffleWafflePantsL Unexpected p…" at bounding box center [371, 408] width 183 height 44
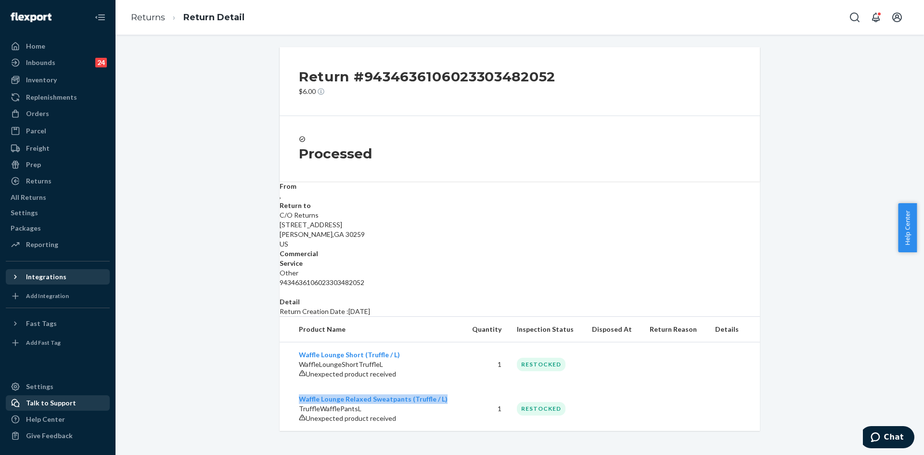
copy link "Waffle Lounge Relaxed Sweatpants (Truffle / L)"
click at [258, 238] on div "Return #9434636106023303482052 $6.00 Processed From , Return to C/O Returns [ST…" at bounding box center [520, 239] width 794 height 384
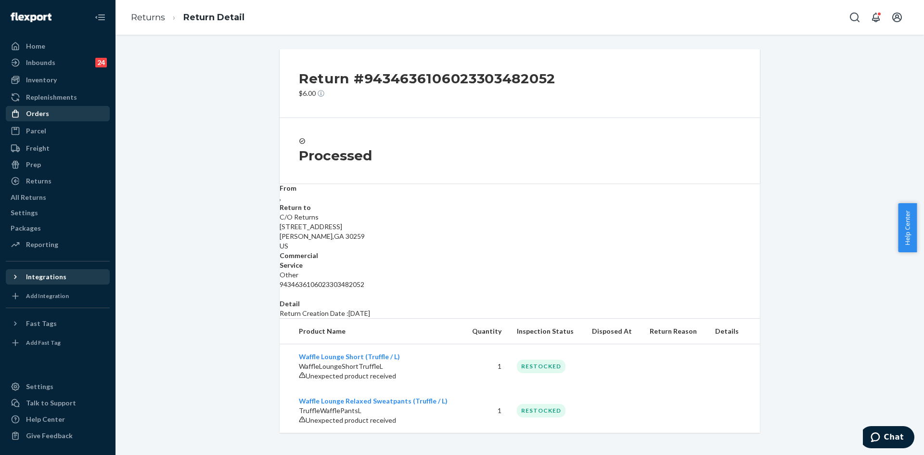
click at [25, 114] on div at bounding box center [18, 114] width 15 height 10
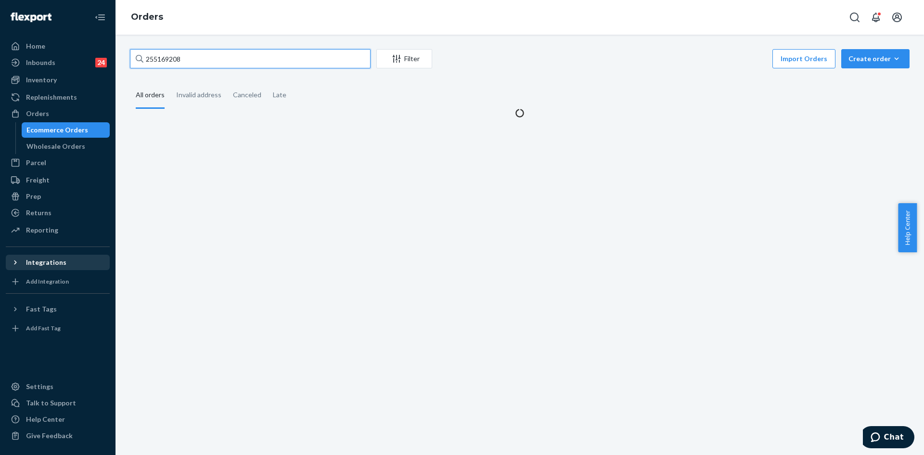
drag, startPoint x: 252, startPoint y: 56, endPoint x: 244, endPoint y: 59, distance: 8.8
click at [252, 56] on input "255169208" at bounding box center [250, 58] width 241 height 19
click at [240, 62] on input "255169208" at bounding box center [250, 58] width 241 height 19
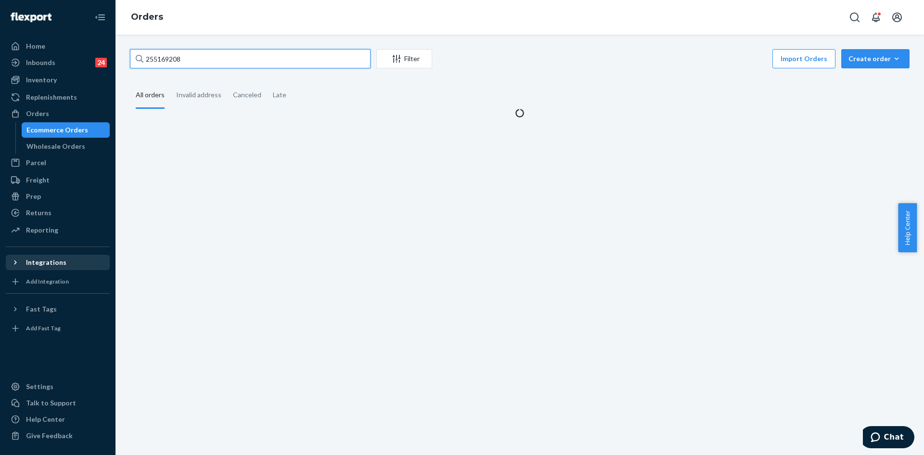
paste input "#255201452"
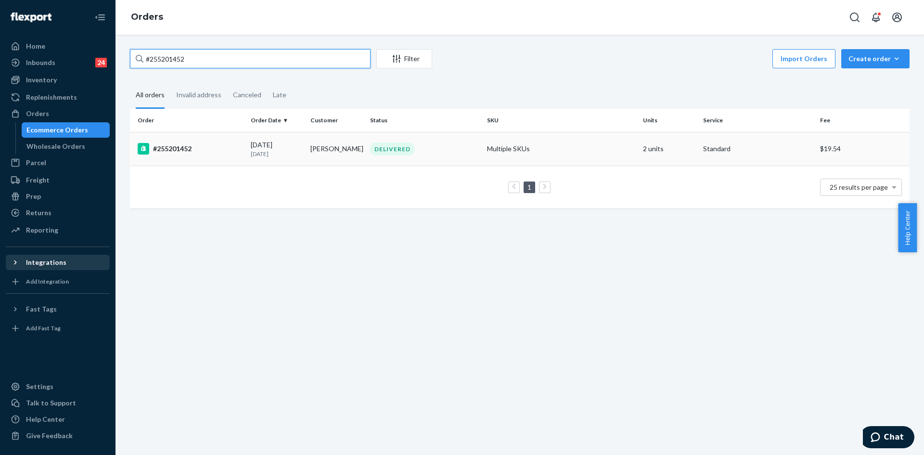
type input "#255201452"
click at [403, 157] on td "DELIVERED" at bounding box center [424, 149] width 117 height 34
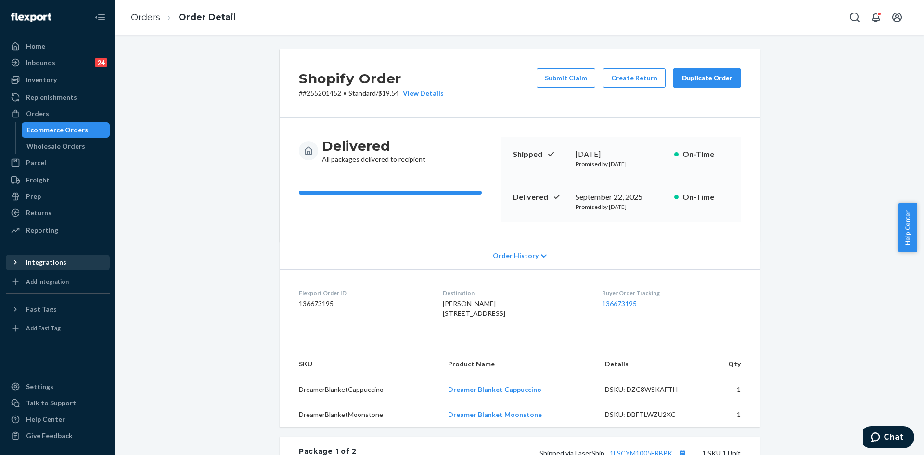
scroll to position [144, 0]
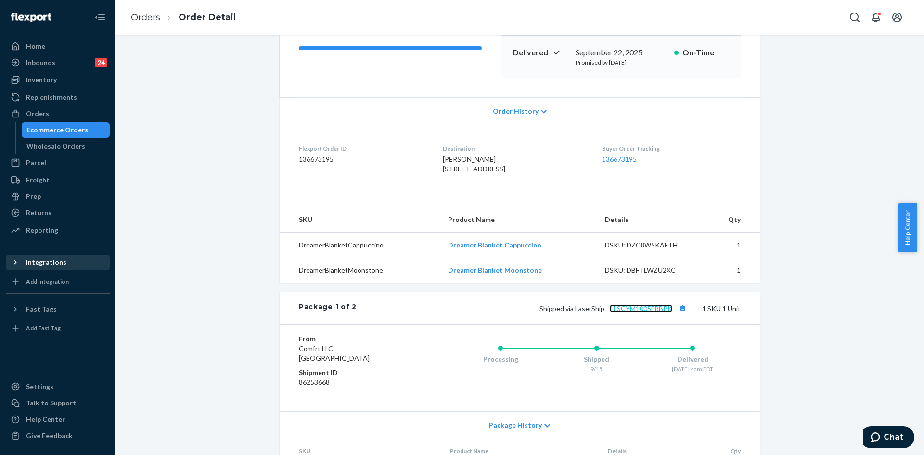
click at [654, 312] on link "1LSCYM1005FRBPK" at bounding box center [641, 308] width 63 height 8
drag, startPoint x: 28, startPoint y: 118, endPoint x: 21, endPoint y: 116, distance: 7.3
click at [28, 118] on div "Orders" at bounding box center [58, 113] width 102 height 13
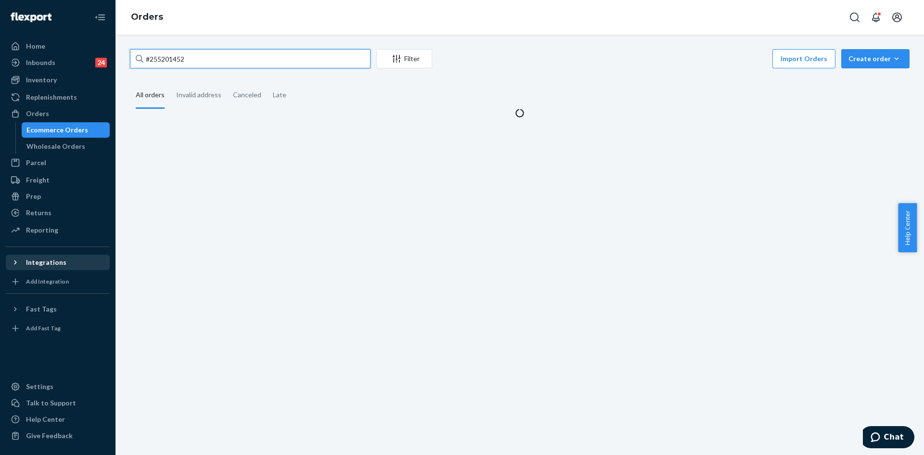
click at [200, 56] on input "#255201452" at bounding box center [250, 58] width 241 height 19
paste input "255168023"
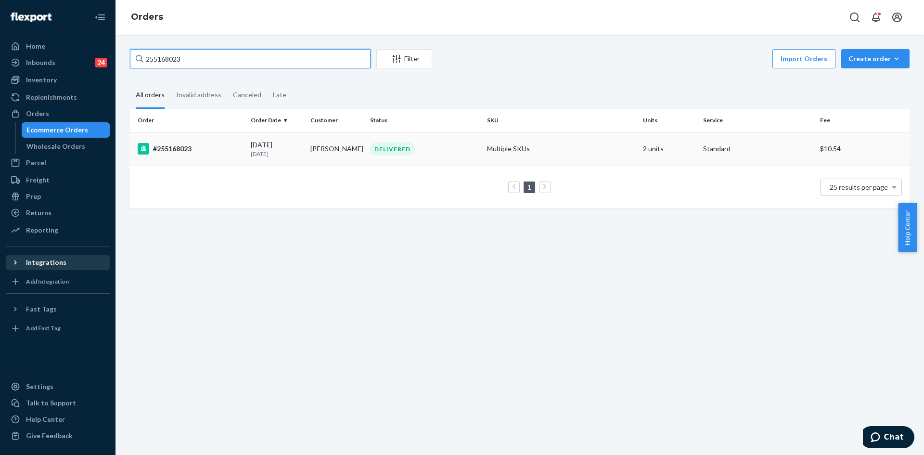
type input "255168023"
click at [340, 154] on td "[PERSON_NAME]" at bounding box center [337, 149] width 60 height 34
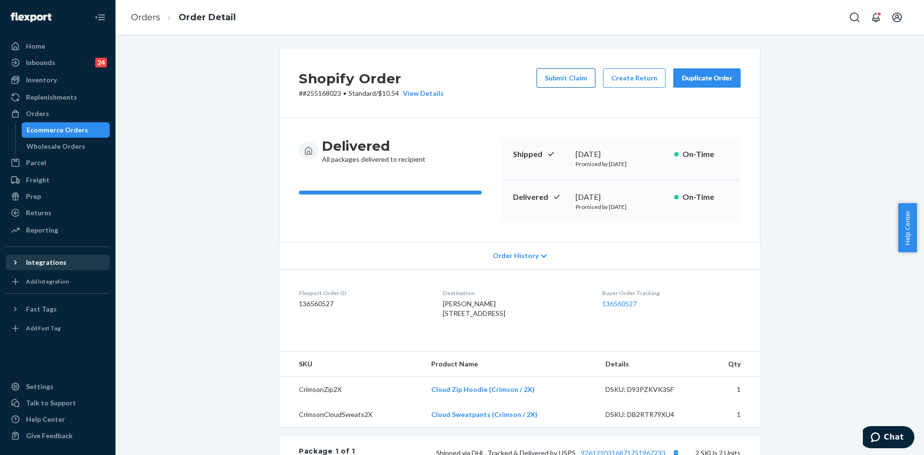
click at [572, 75] on button "Submit Claim" at bounding box center [566, 77] width 59 height 19
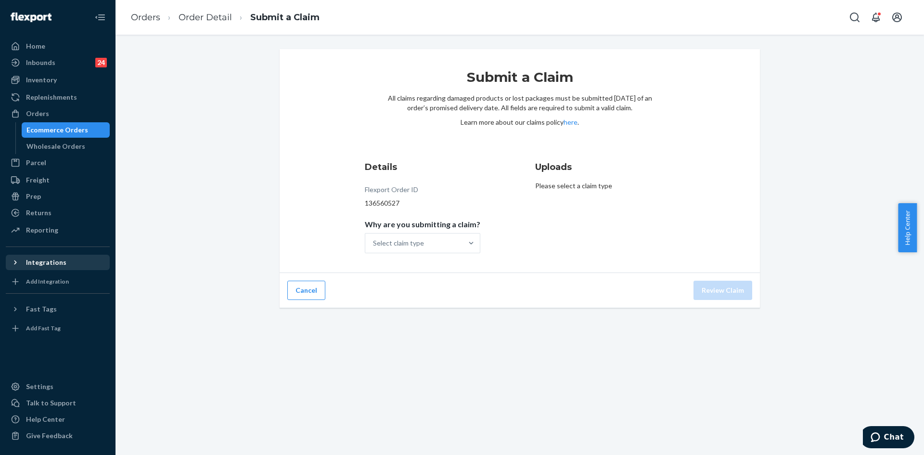
click at [411, 255] on div "Details Flexport Order ID 136560527 Why are you submitting a claim? Select clai…" at bounding box center [435, 207] width 140 height 104
click at [407, 248] on div "Select claim type" at bounding box center [413, 242] width 97 height 19
click at [374, 248] on input "Why are you submitting a claim? Select claim type" at bounding box center [373, 243] width 1 height 10
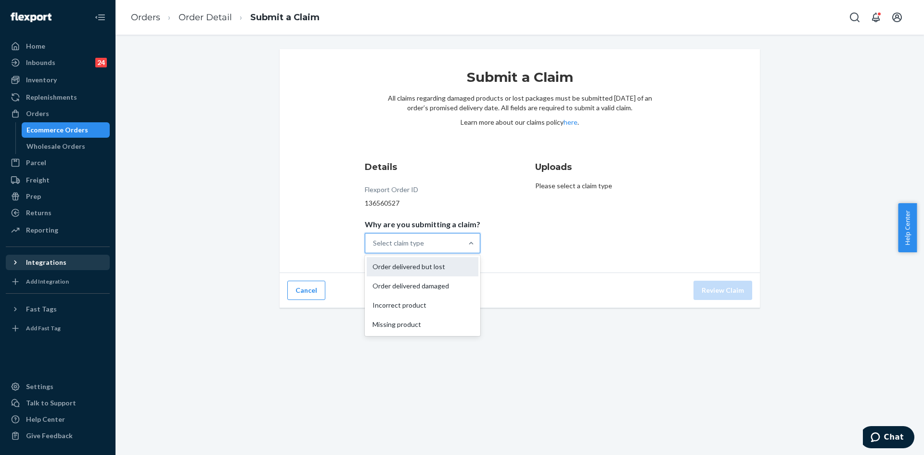
click at [411, 271] on div "Order delivered but lost" at bounding box center [423, 266] width 112 height 19
click at [374, 248] on input "Why are you submitting a claim? option Order delivered but lost focused, 1 of 4…" at bounding box center [373, 243] width 1 height 10
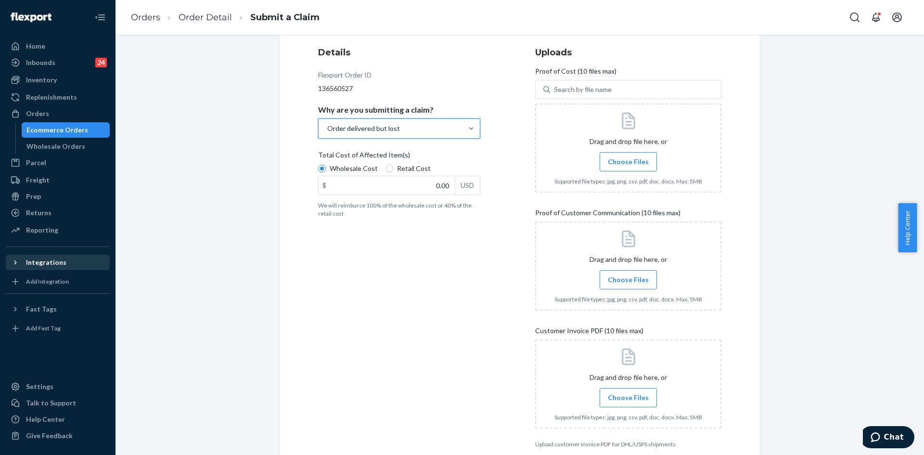
scroll to position [163, 0]
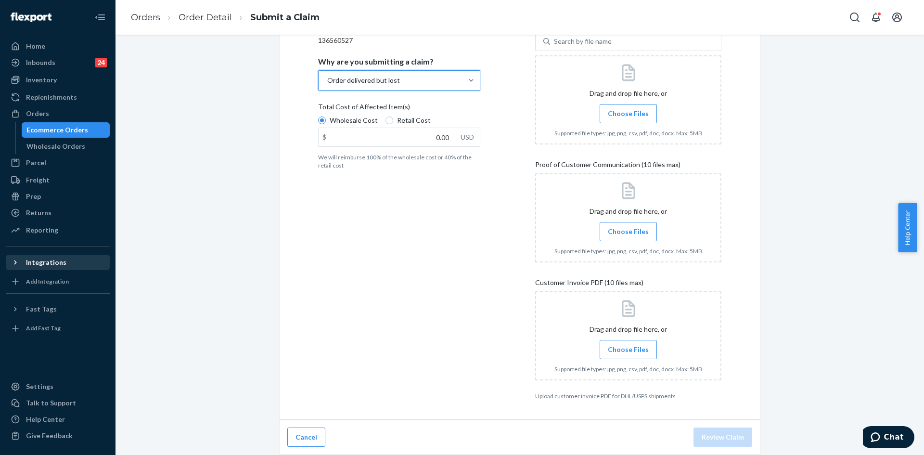
click at [627, 347] on span "Choose Files" at bounding box center [628, 350] width 41 height 10
click at [628, 347] on input "Choose Files" at bounding box center [628, 349] width 0 height 11
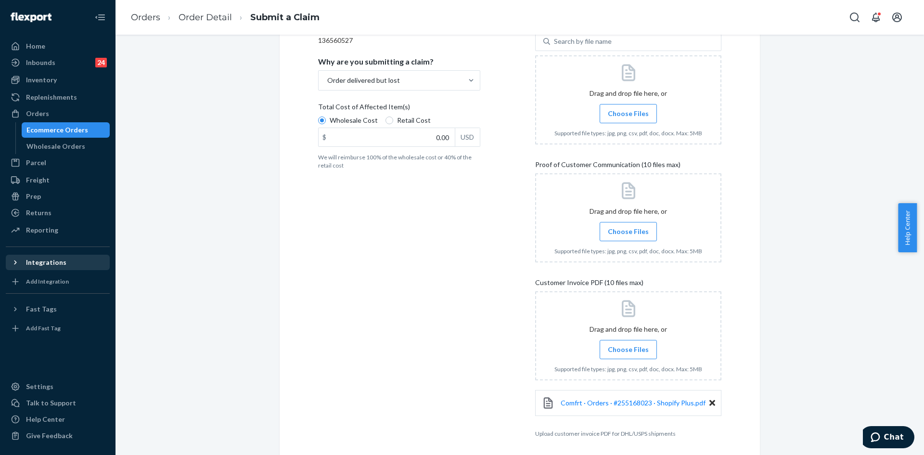
click at [634, 231] on span "Choose Files" at bounding box center [628, 232] width 41 height 10
click at [629, 231] on input "Choose Files" at bounding box center [628, 231] width 0 height 11
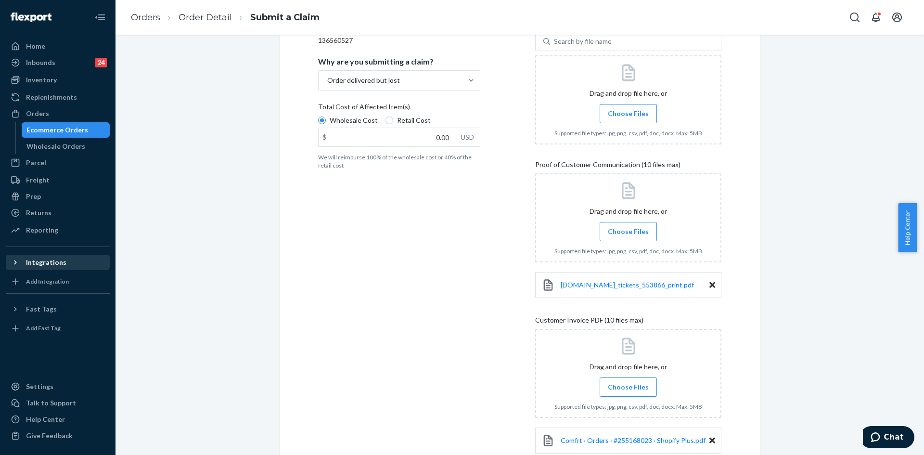
scroll to position [0, 0]
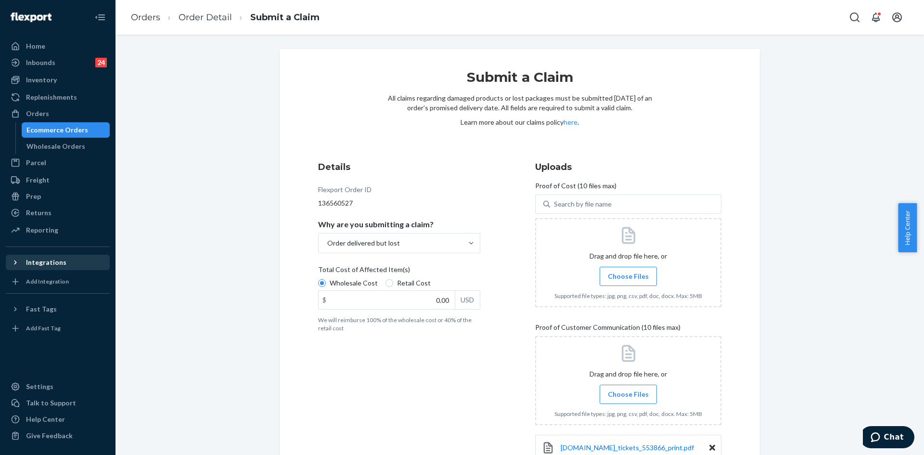
click at [608, 274] on span "Choose Files" at bounding box center [628, 276] width 41 height 10
click at [628, 274] on input "Choose Files" at bounding box center [628, 276] width 0 height 11
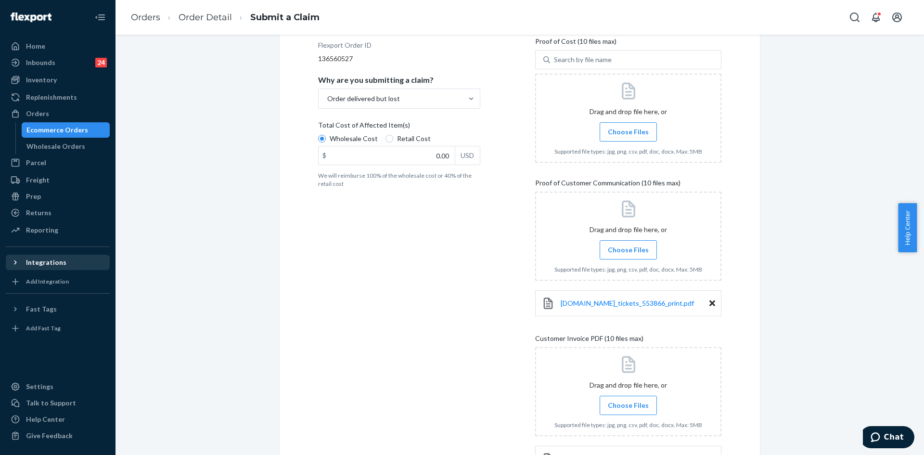
scroll to position [96, 0]
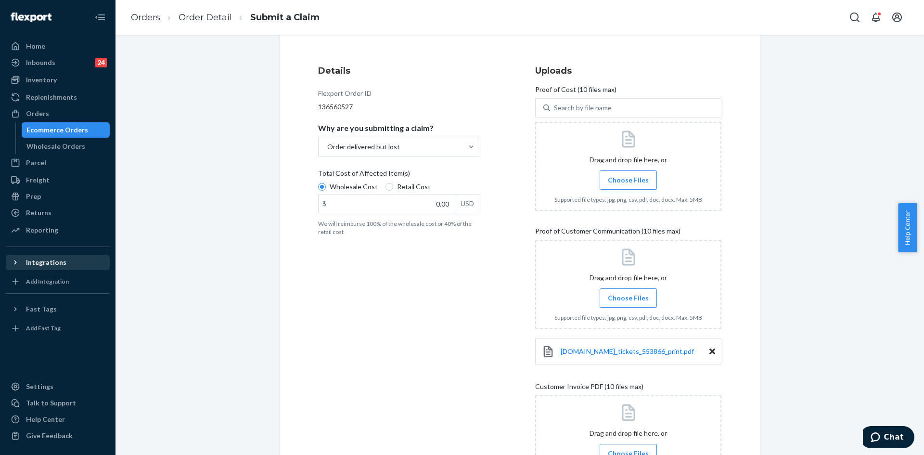
click at [604, 178] on label "Choose Files" at bounding box center [628, 179] width 57 height 19
click at [628, 178] on input "Choose Files" at bounding box center [628, 180] width 0 height 11
click at [422, 209] on input "0.00" at bounding box center [387, 203] width 136 height 18
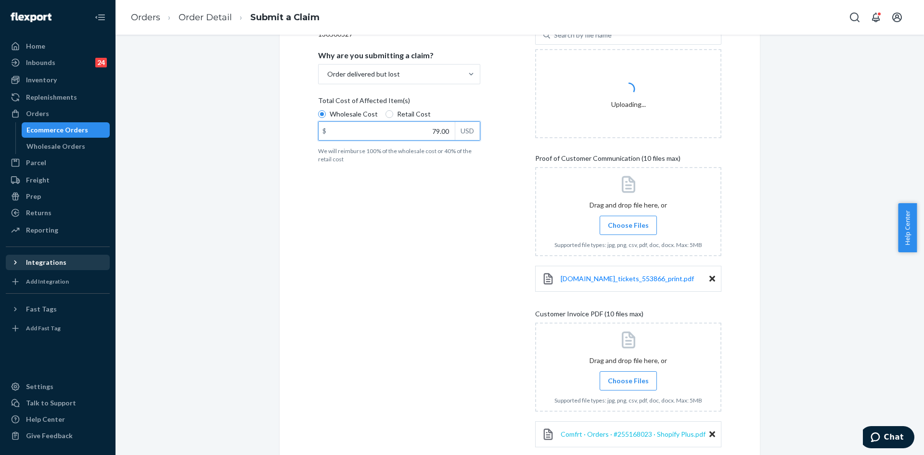
scroll to position [238, 0]
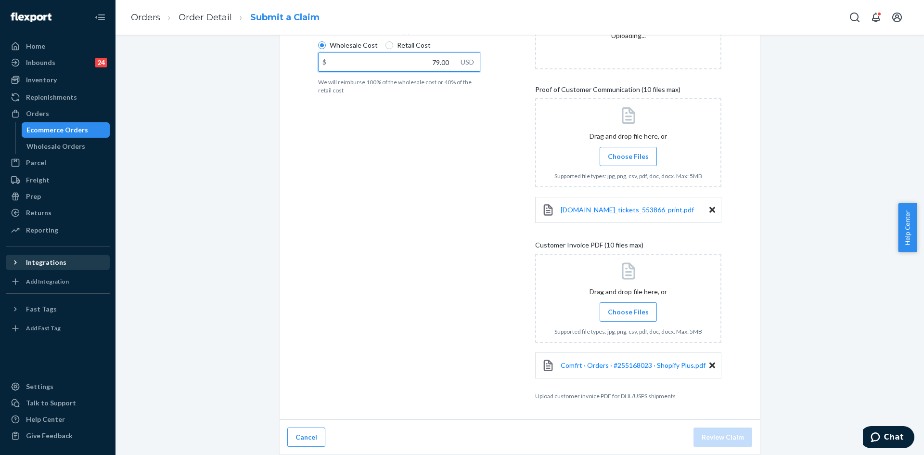
type input "79.00"
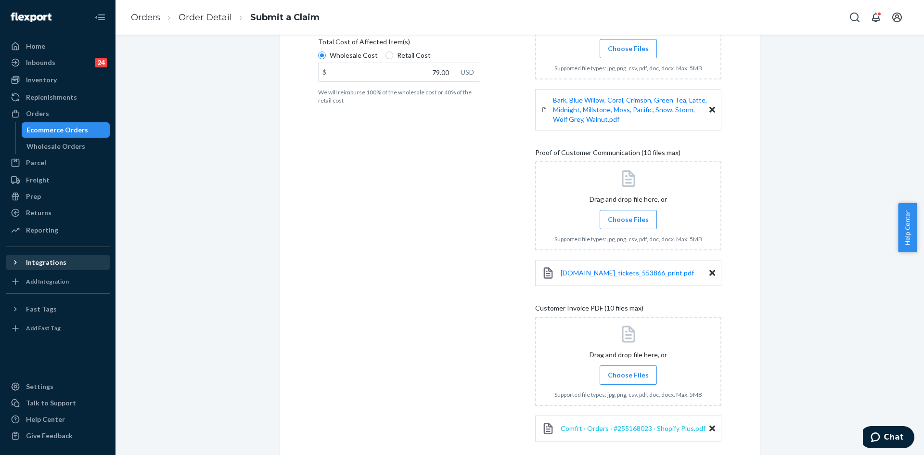
scroll to position [291, 0]
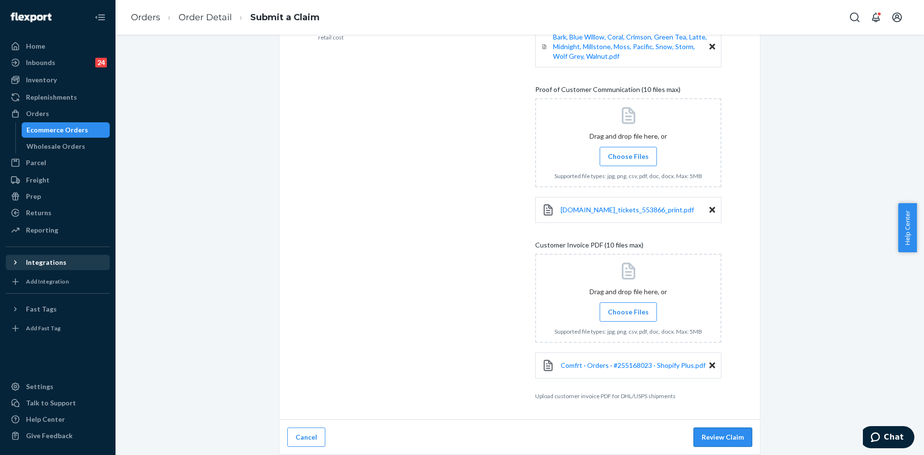
click at [735, 440] on button "Review Claim" at bounding box center [723, 436] width 59 height 19
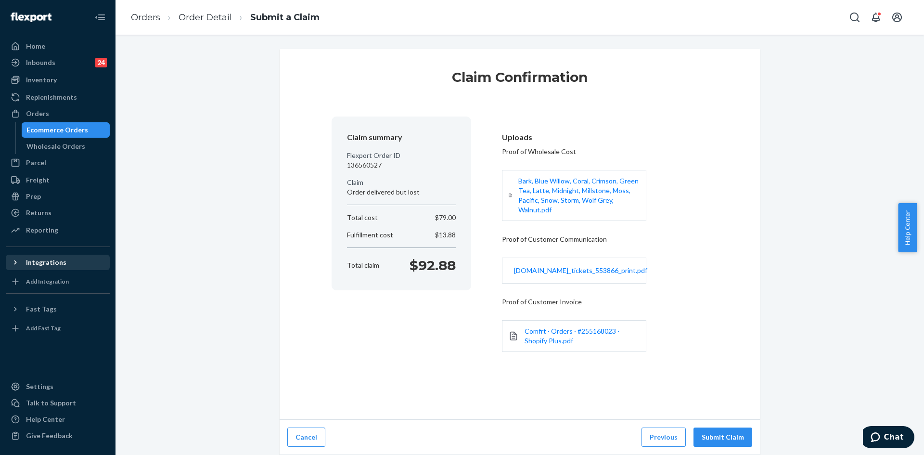
scroll to position [0, 0]
click at [709, 426] on div "Cancel Previous Submit Claim" at bounding box center [520, 437] width 480 height 35
click at [714, 440] on button "Submit Claim" at bounding box center [723, 436] width 59 height 19
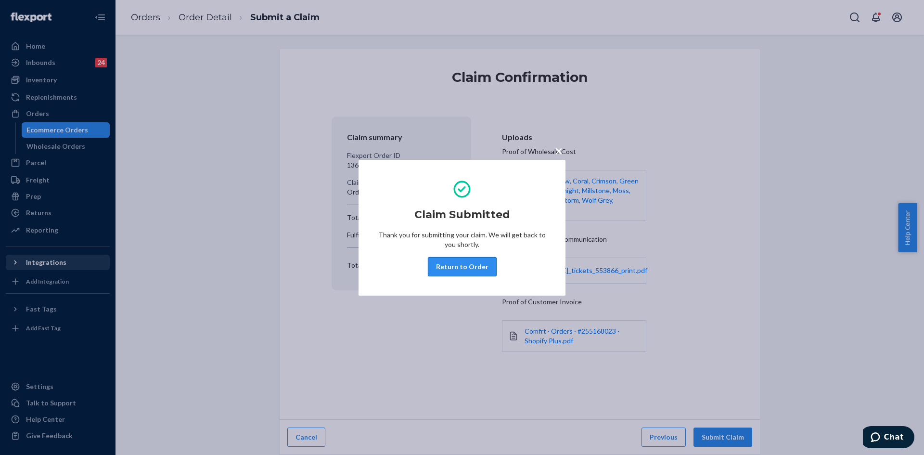
click at [460, 269] on button "Return to Order" at bounding box center [462, 266] width 69 height 19
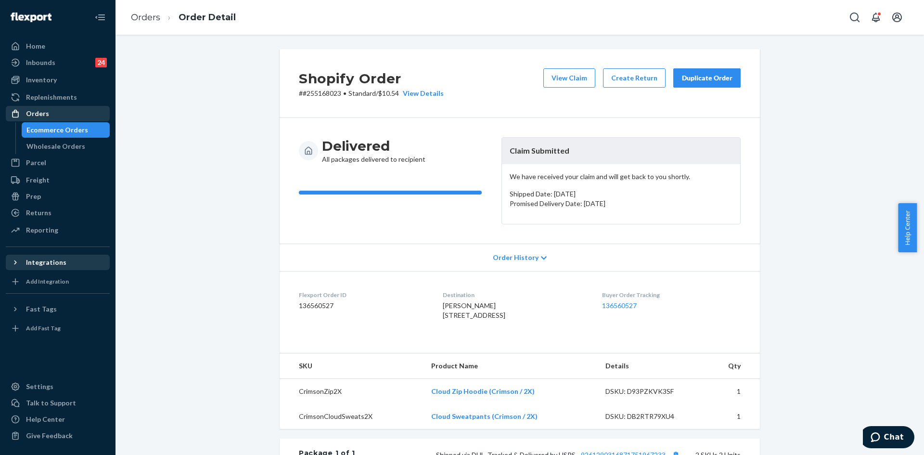
click at [35, 110] on div "Orders" at bounding box center [37, 114] width 23 height 10
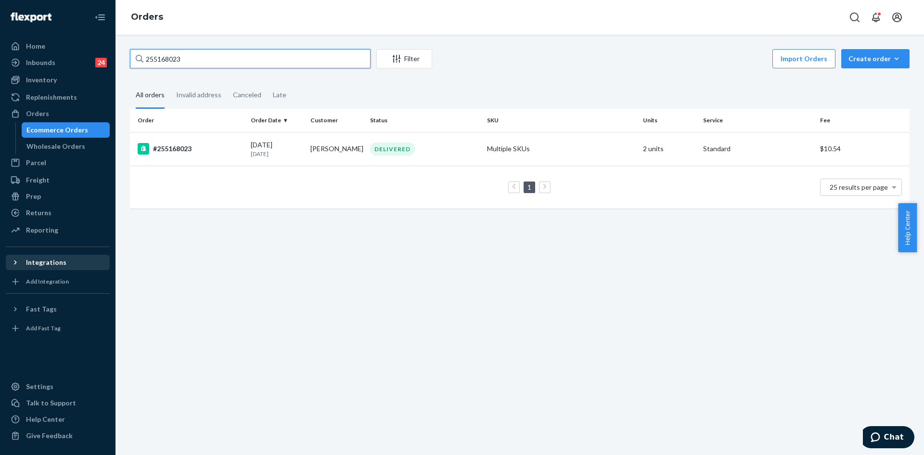
click at [166, 62] on input "255168023" at bounding box center [250, 58] width 241 height 19
paste input "285227"
type input "255285227"
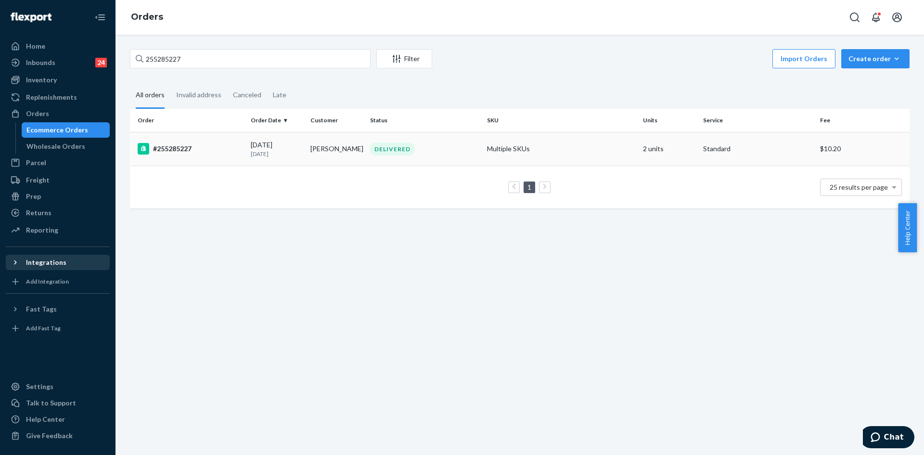
click at [377, 146] on div "DELIVERED" at bounding box center [392, 148] width 45 height 13
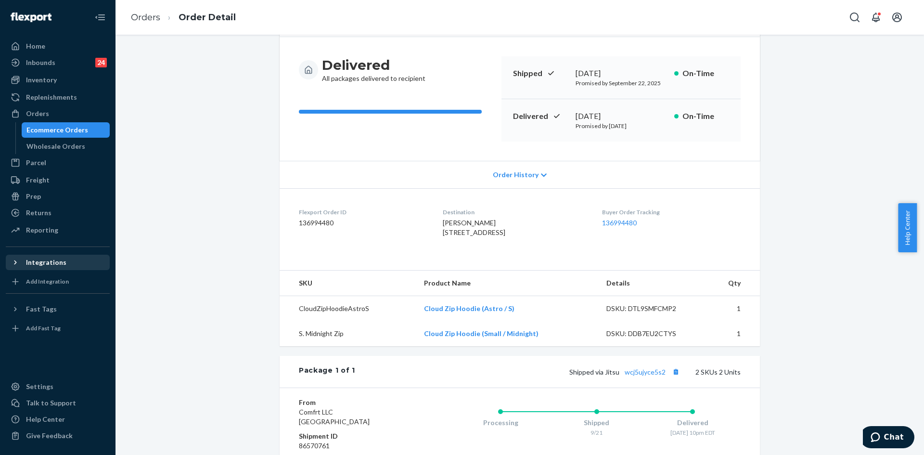
scroll to position [233, 0]
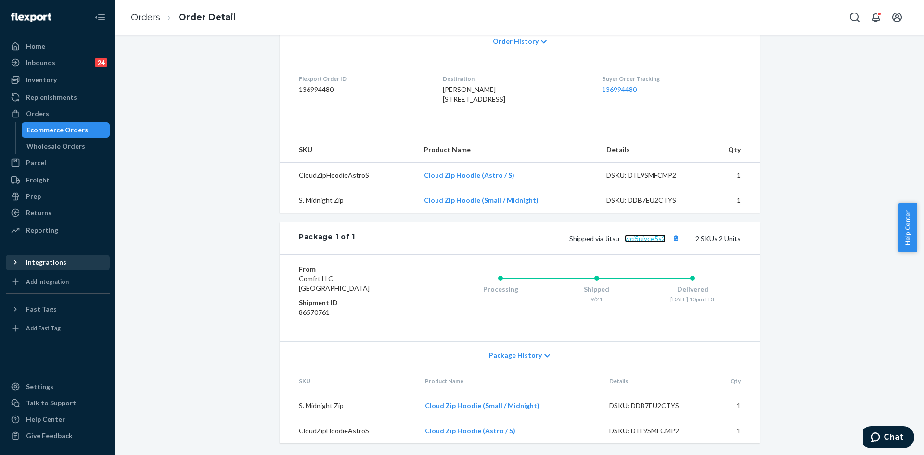
click at [644, 241] on link "wcj5ujyce5s2" at bounding box center [645, 238] width 41 height 8
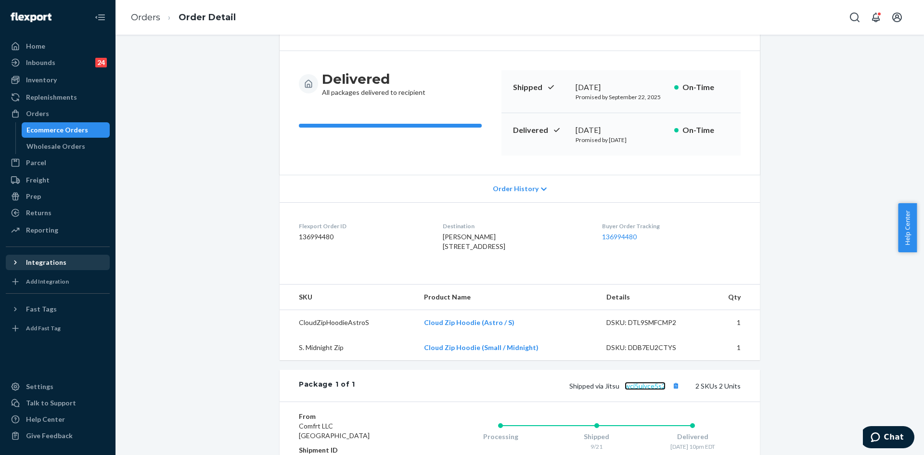
scroll to position [0, 0]
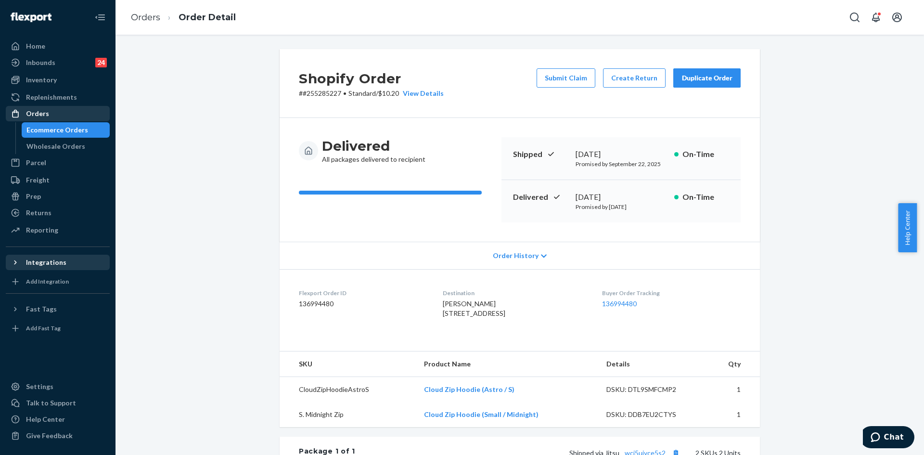
click at [42, 113] on div "Orders" at bounding box center [37, 114] width 23 height 10
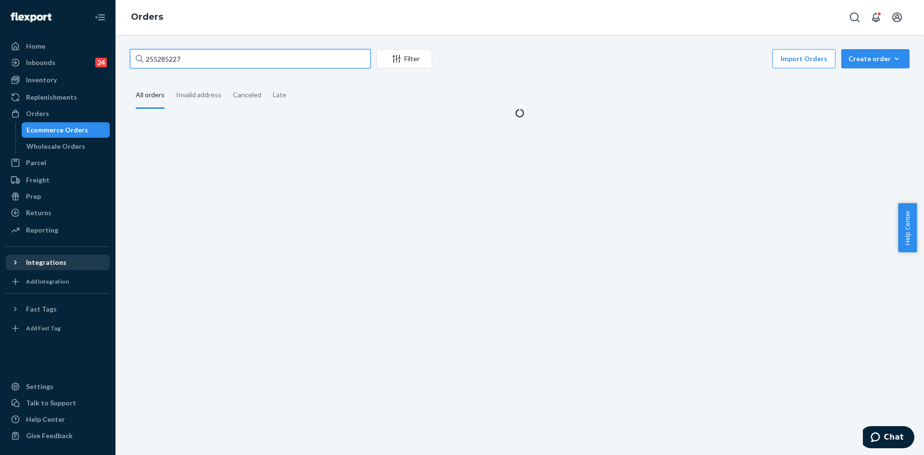
click at [177, 56] on input "255285227" at bounding box center [250, 58] width 241 height 19
paste input "25845"
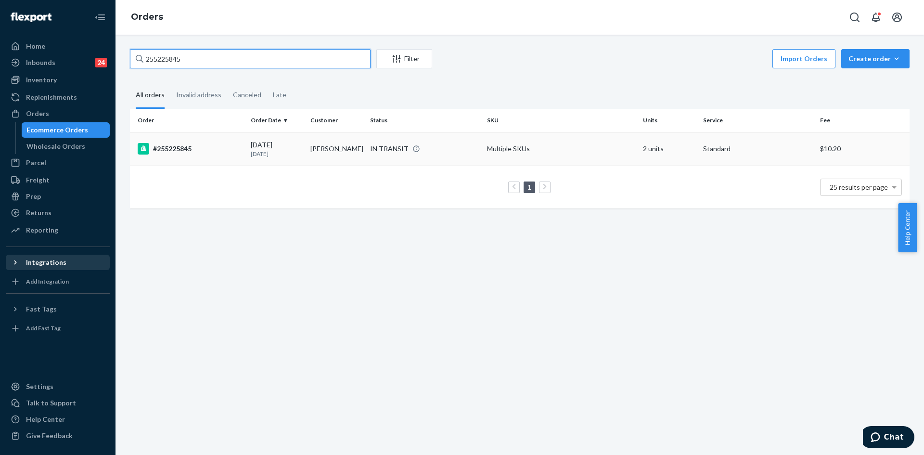
type input "255225845"
click at [208, 154] on div "#255225845" at bounding box center [190, 149] width 105 height 12
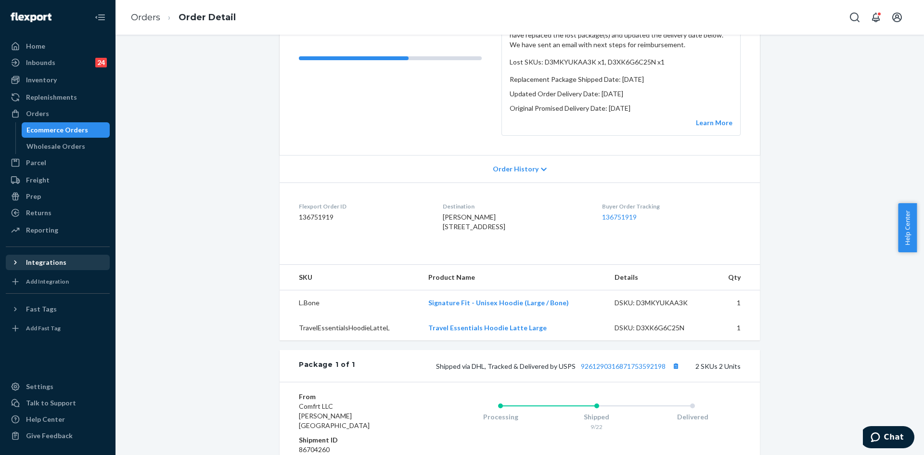
scroll to position [283, 0]
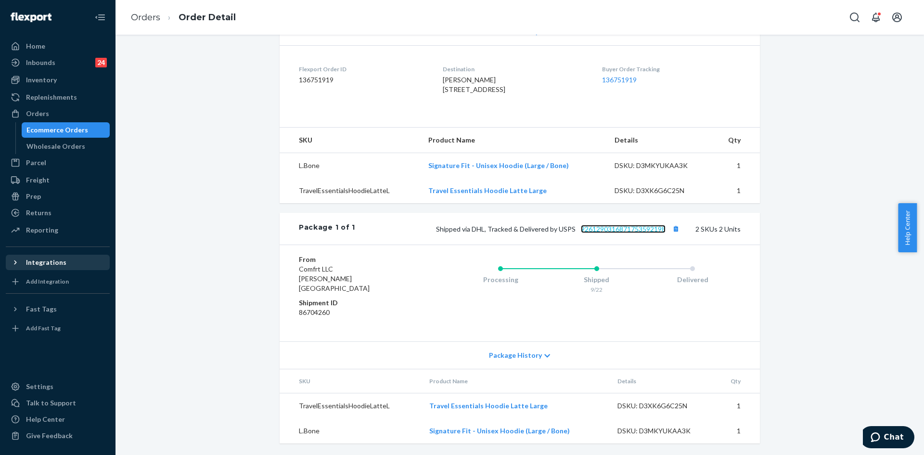
click at [608, 233] on link "9261290316871753592198" at bounding box center [623, 229] width 85 height 8
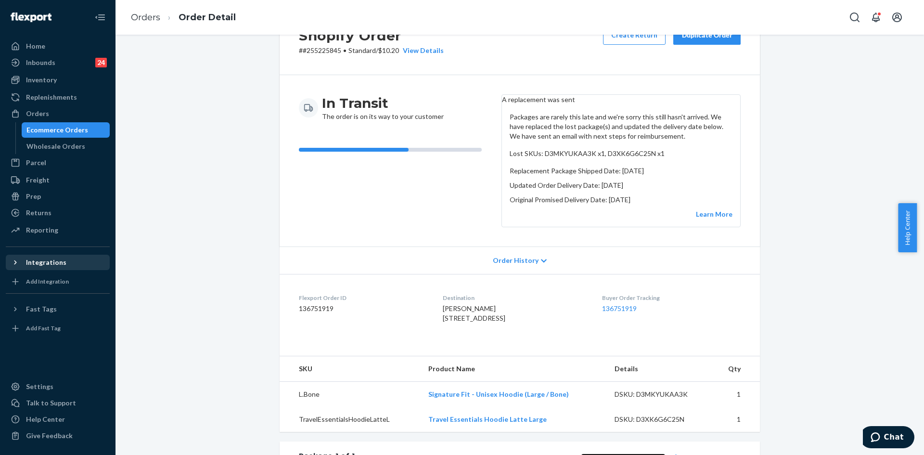
scroll to position [0, 0]
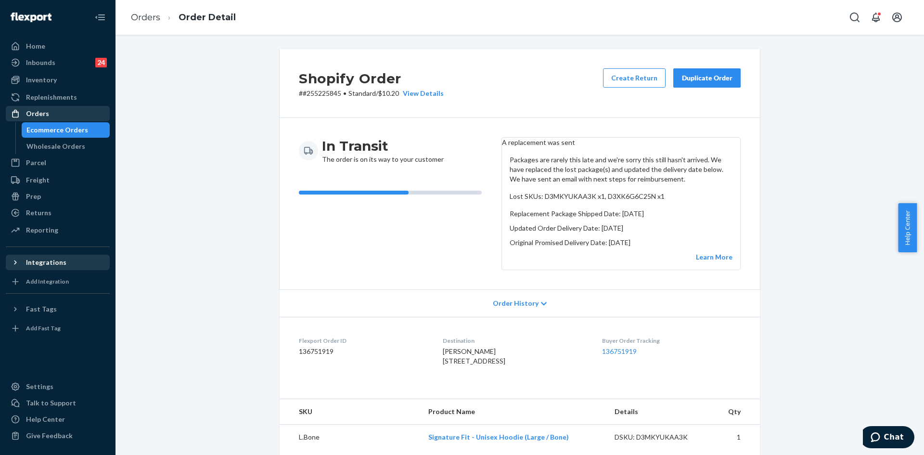
click at [38, 115] on div "Orders" at bounding box center [37, 114] width 23 height 10
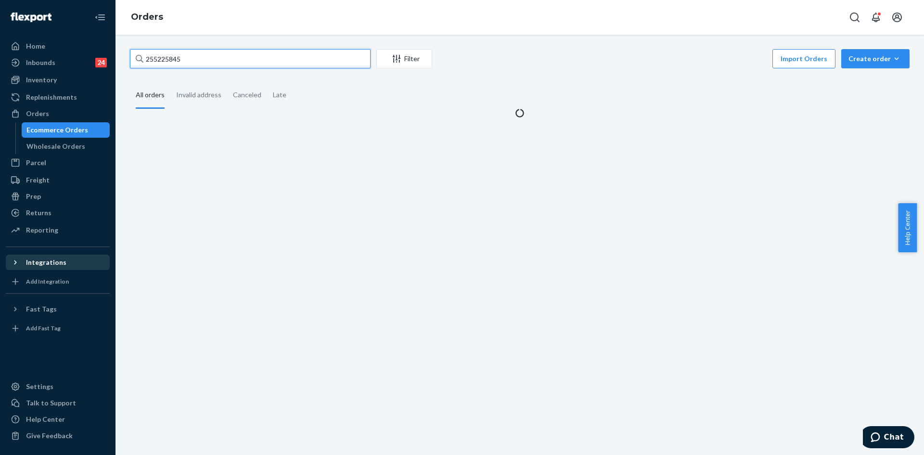
click at [186, 60] on input "255225845" at bounding box center [250, 58] width 241 height 19
paste input "#255268930"
type input "#255268930"
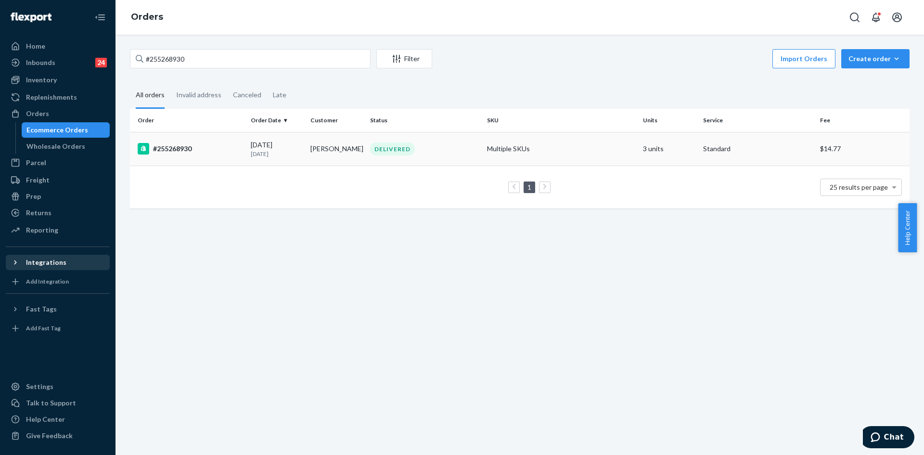
click at [439, 154] on div "DELIVERED" at bounding box center [424, 148] width 113 height 13
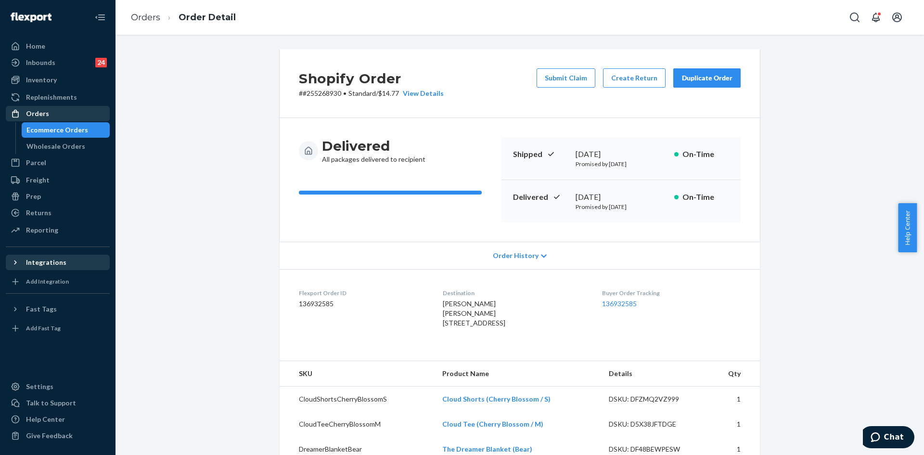
click at [36, 119] on div "Orders" at bounding box center [58, 113] width 102 height 13
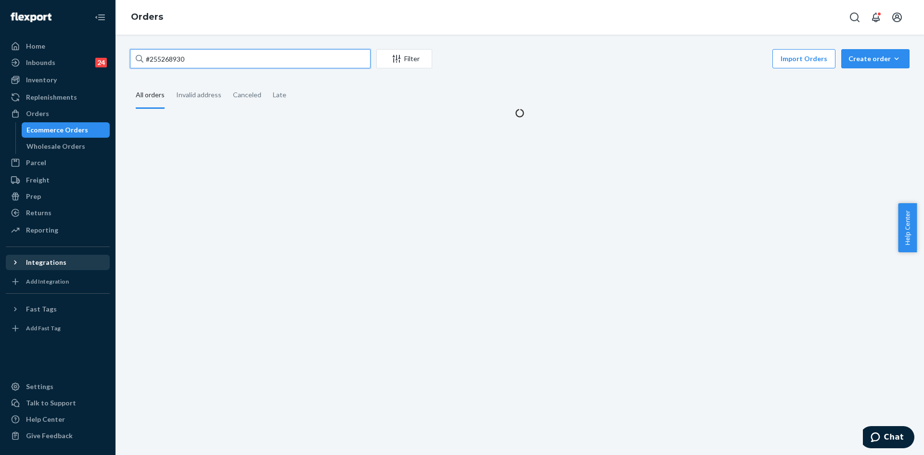
click at [164, 55] on input "#255268930" at bounding box center [250, 58] width 241 height 19
paste input "046237"
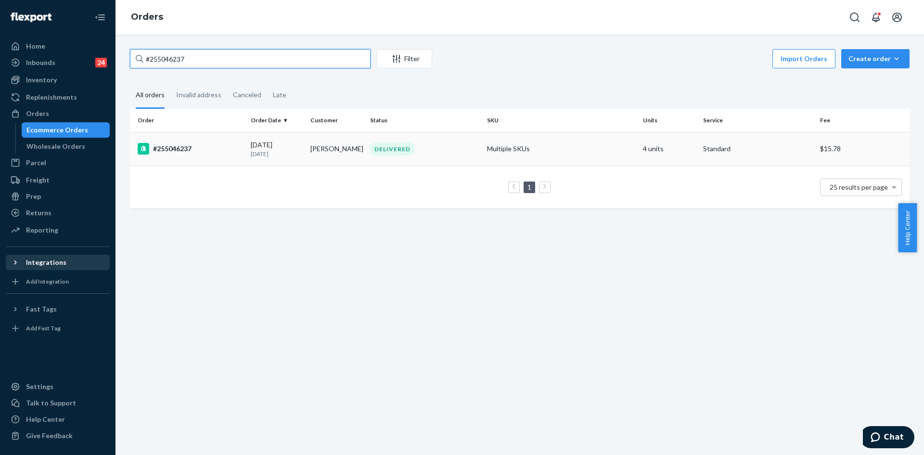
type input "#255046237"
click at [402, 144] on div "DELIVERED" at bounding box center [392, 148] width 45 height 13
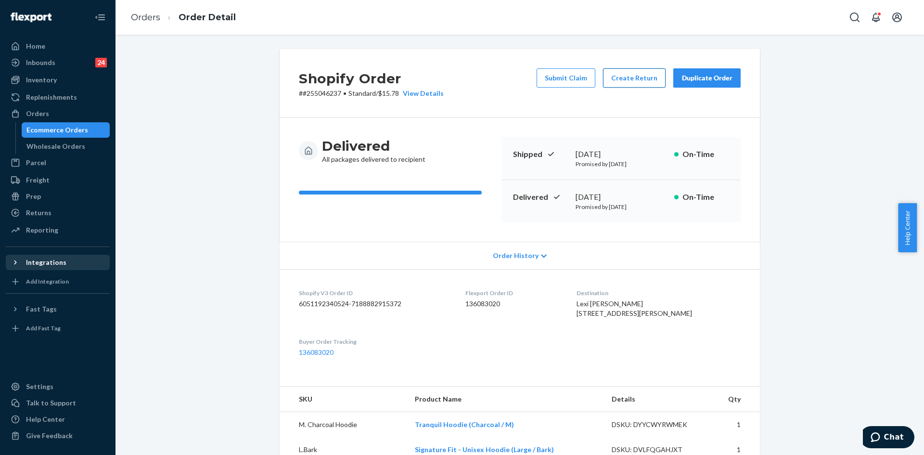
drag, startPoint x: 571, startPoint y: 76, endPoint x: 624, endPoint y: 79, distance: 52.6
click at [619, 86] on div "Submit Claim Create Return Duplicate Order" at bounding box center [639, 83] width 212 height 30
click at [624, 79] on button "Create Return" at bounding box center [634, 77] width 63 height 19
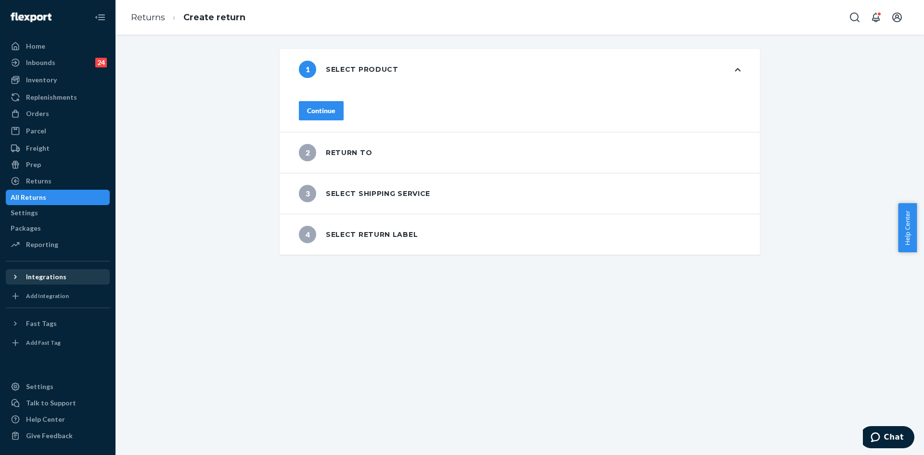
click at [327, 112] on button "Continue" at bounding box center [321, 110] width 45 height 19
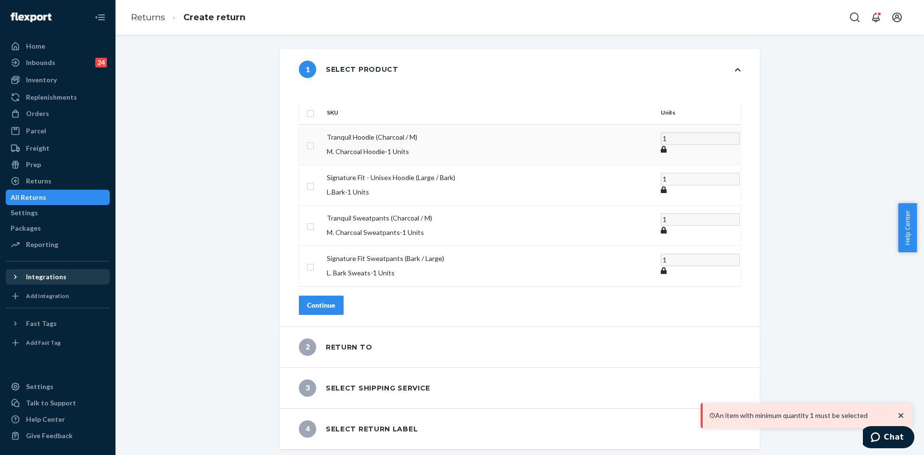
click at [314, 140] on input "checkbox" at bounding box center [311, 145] width 8 height 10
checkbox input "true"
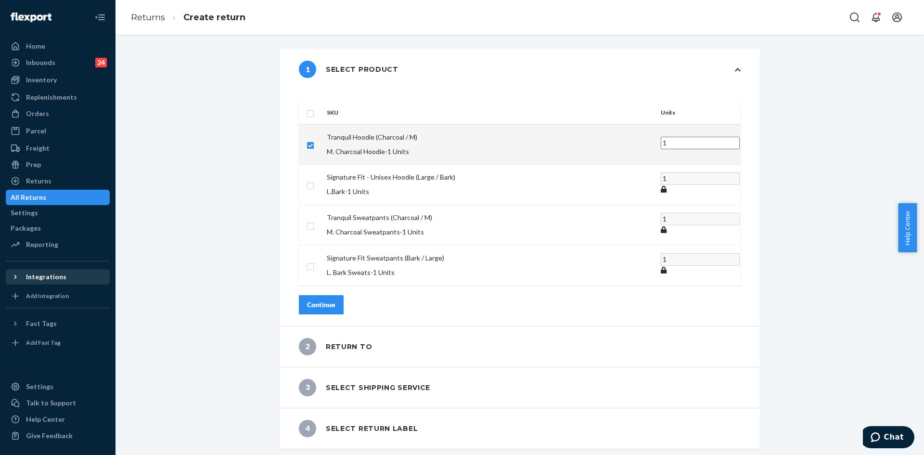
click at [335, 300] on div "Continue" at bounding box center [321, 305] width 28 height 10
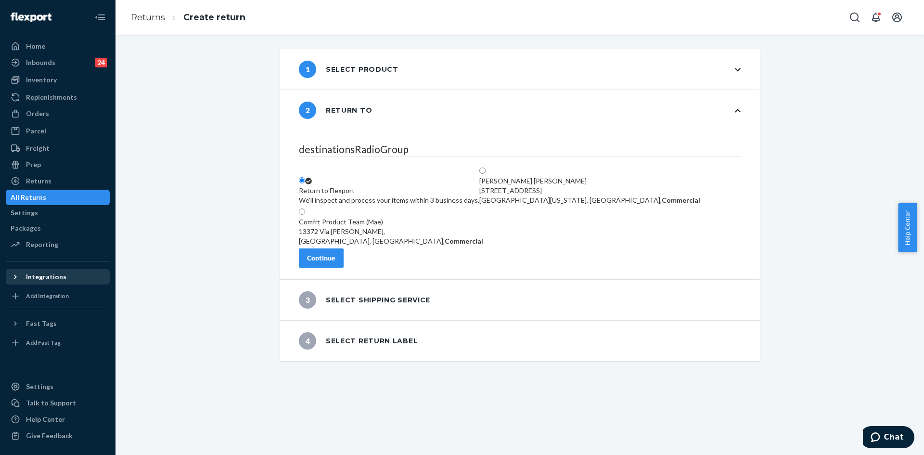
click at [338, 245] on label "Comfrt Product Team (Mae) [STREET_ADDRESS][PERSON_NAME], Commercial" at bounding box center [391, 226] width 184 height 39
click at [305, 215] on input "Comfrt Product Team (Mae) [STREET_ADDRESS][PERSON_NAME], Commercial" at bounding box center [302, 211] width 6 height 6
radio input "true"
drag, startPoint x: 335, startPoint y: 262, endPoint x: 293, endPoint y: 155, distance: 114.5
click at [284, 155] on div "2 Return to destinationsRadioGroup Return to Flexport We'll inspect and process…" at bounding box center [520, 184] width 480 height 189
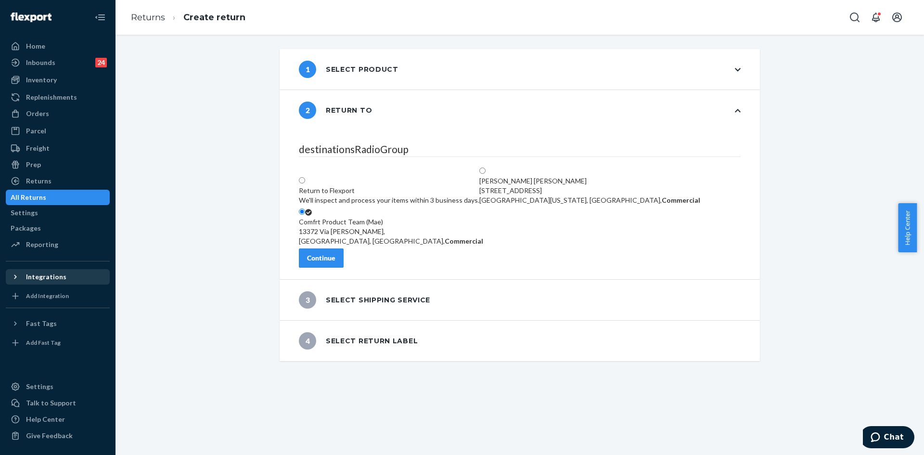
click at [343, 176] on label "Return to Flexport We'll inspect and process your items within 3 business days." at bounding box center [389, 190] width 180 height 29
click at [305, 177] on input "Return to Flexport We'll inspect and process your items within 3 business days." at bounding box center [302, 180] width 6 height 6
radio input "true"
drag, startPoint x: 346, startPoint y: 271, endPoint x: 342, endPoint y: 268, distance: 5.4
click at [344, 268] on button "Continue" at bounding box center [321, 257] width 45 height 19
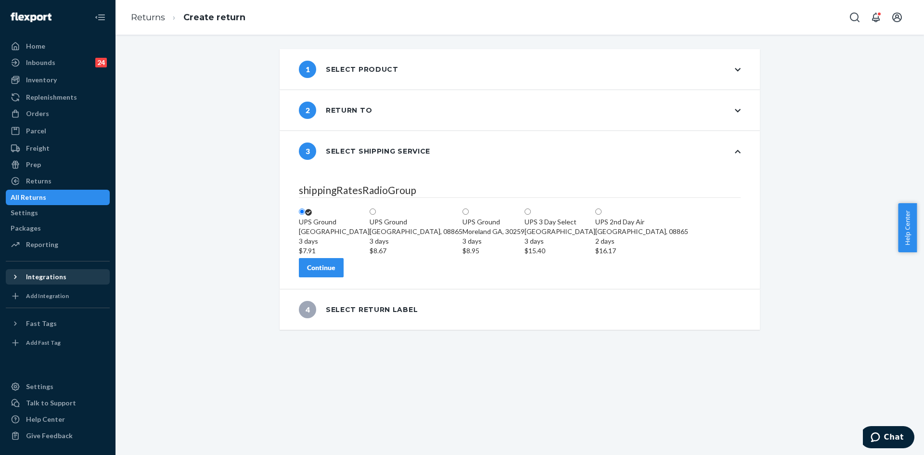
click at [335, 272] on div "Continue" at bounding box center [321, 268] width 28 height 10
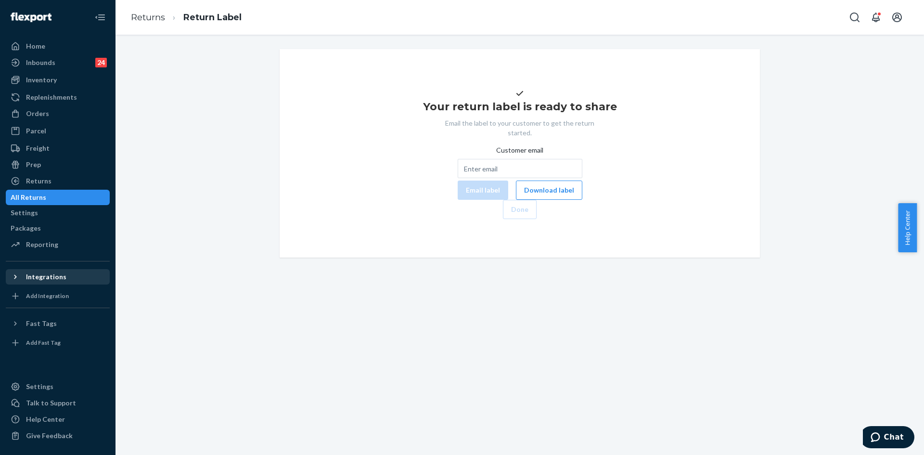
click at [458, 199] on div "Customer email Email label Download label" at bounding box center [520, 172] width 125 height 54
click at [458, 178] on input "Customer email" at bounding box center [520, 168] width 125 height 19
paste input "255046237"
type input "255046237"
drag, startPoint x: 458, startPoint y: 190, endPoint x: 393, endPoint y: 190, distance: 65.0
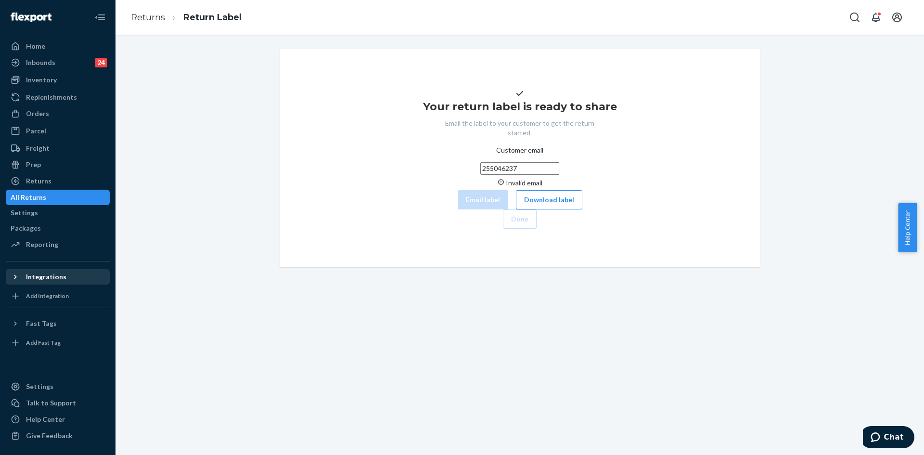
click at [393, 190] on div "Your return label is ready to share Email the label to your customer to get the…" at bounding box center [519, 158] width 465 height 141
click at [480, 175] on input "Customer email Invalid email" at bounding box center [519, 168] width 79 height 13
paste input "[EMAIL_ADDRESS][DOMAIN_NAME]"
type input "[EMAIL_ADDRESS][DOMAIN_NAME]"
click at [458, 200] on button "Email label" at bounding box center [483, 189] width 51 height 19
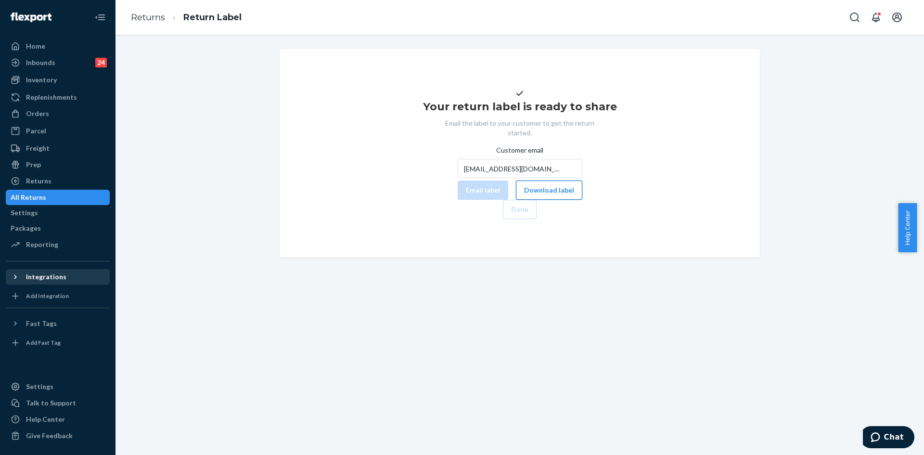
click at [516, 200] on button "Download label" at bounding box center [549, 189] width 66 height 19
